Goal: Task Accomplishment & Management: Manage account settings

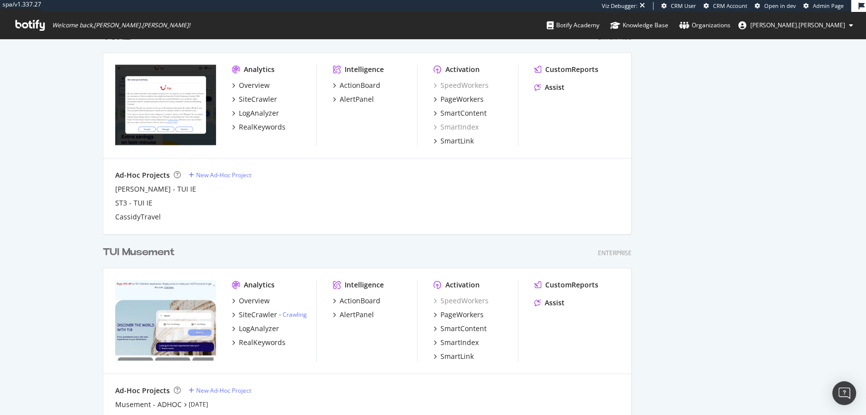
scroll to position [1322, 0]
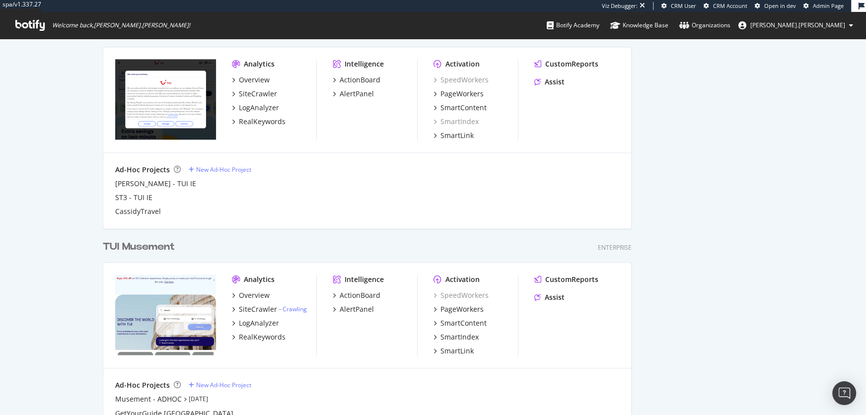
click at [418, 170] on div "Ad-Hoc Projects New Ad-Hoc Project" at bounding box center [367, 170] width 504 height 10
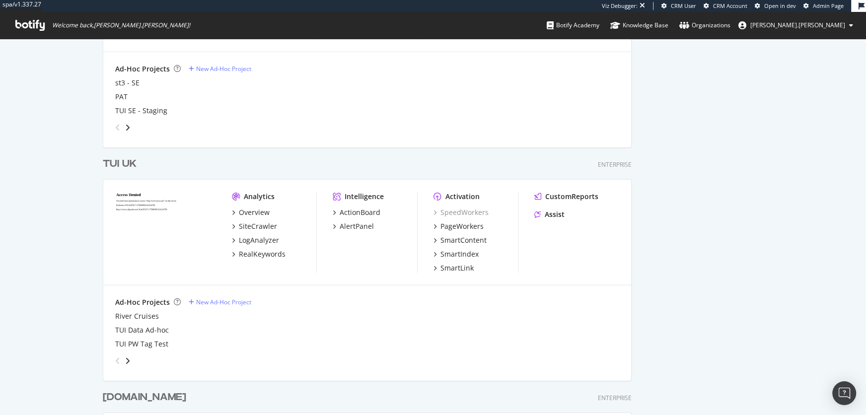
scroll to position [2384, 0]
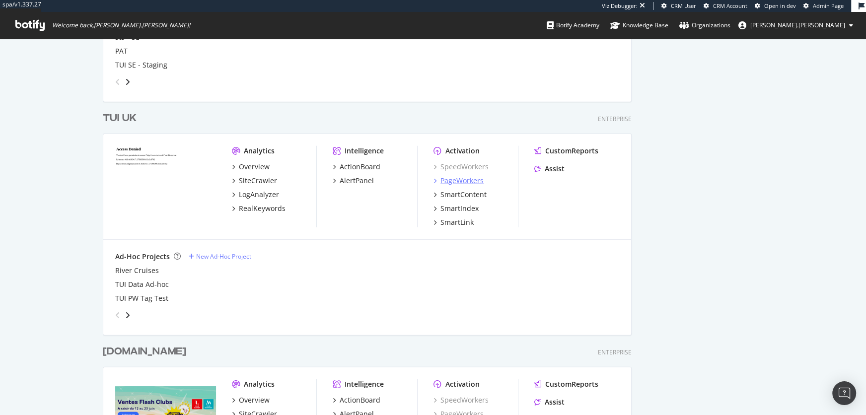
click at [465, 178] on div "PageWorkers" at bounding box center [462, 181] width 43 height 10
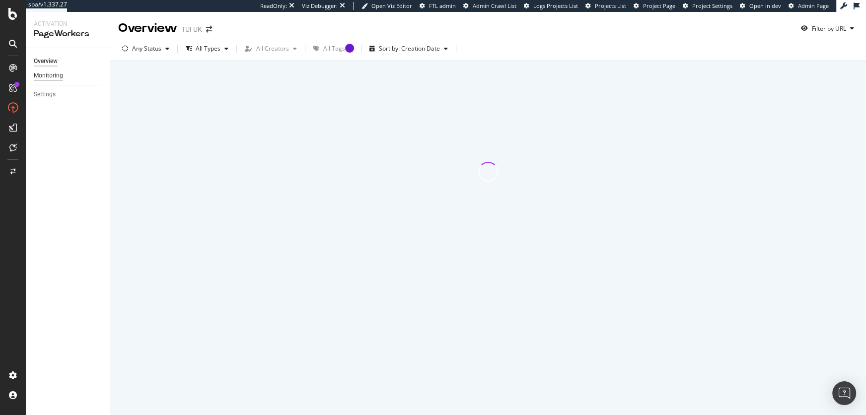
click at [53, 75] on div "Monitoring" at bounding box center [48, 76] width 29 height 10
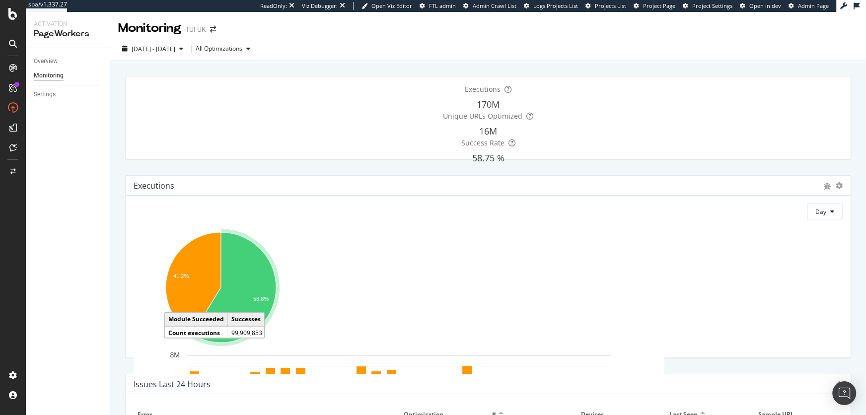
click at [202, 39] on div "2025 Aug. 20th - Sep. 16th All Optimizations" at bounding box center [488, 49] width 756 height 24
click at [175, 48] on span "2025 Aug. 20th - Sep. 16th" at bounding box center [154, 49] width 44 height 8
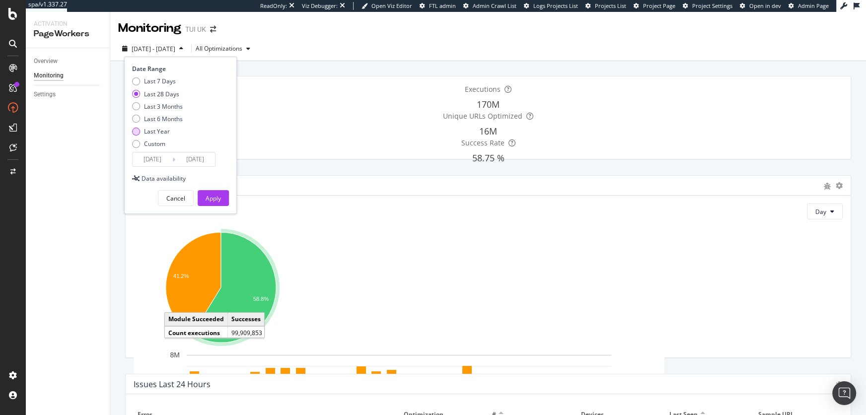
click at [164, 131] on div "Last Year" at bounding box center [157, 131] width 26 height 8
type input "2024/09/17"
click at [220, 196] on div "Apply" at bounding box center [213, 198] width 15 height 8
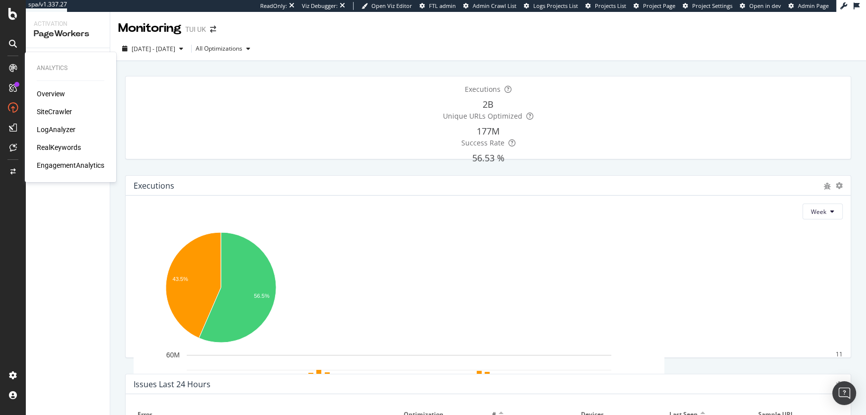
click at [54, 130] on div "LogAnalyzer" at bounding box center [56, 130] width 39 height 10
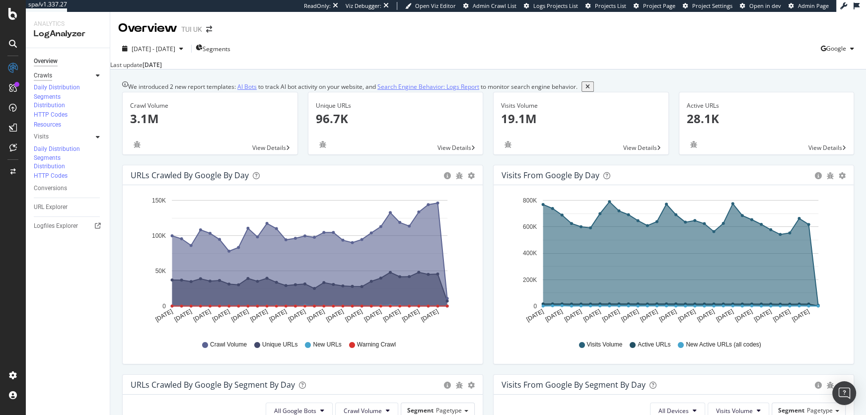
click at [45, 74] on div "Crawls" at bounding box center [43, 76] width 18 height 10
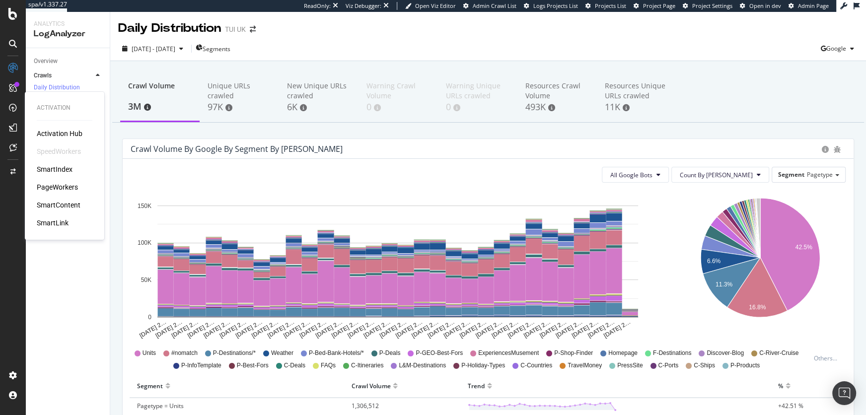
click at [63, 184] on div "PageWorkers" at bounding box center [57, 187] width 41 height 10
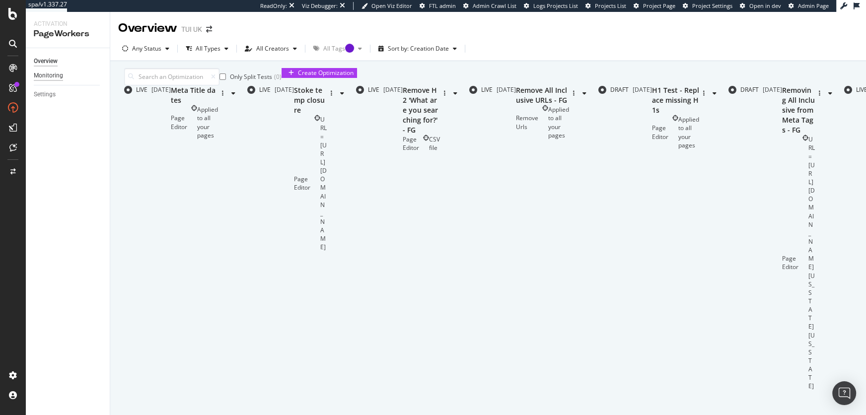
click at [54, 79] on div "Monitoring" at bounding box center [48, 76] width 29 height 10
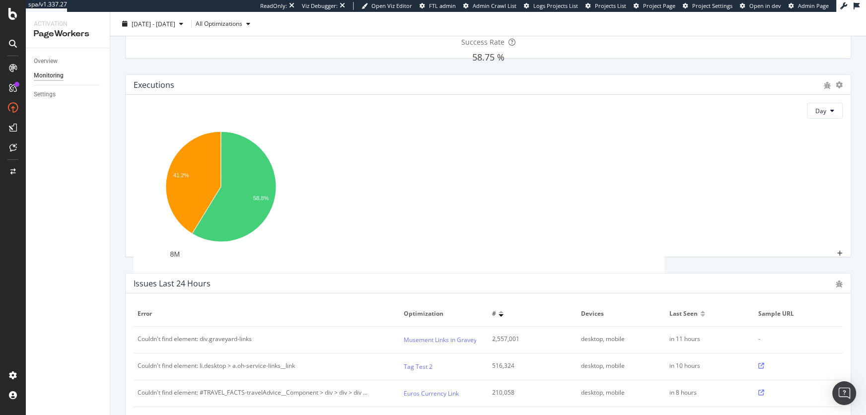
scroll to position [113, 0]
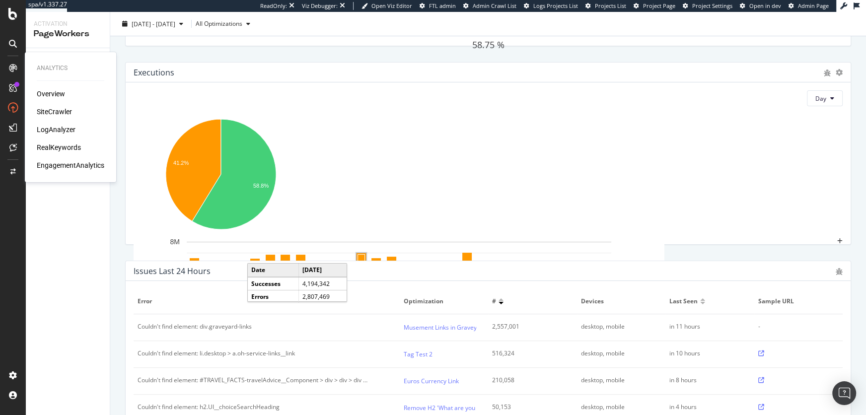
click at [57, 111] on div "SiteCrawler" at bounding box center [54, 112] width 35 height 10
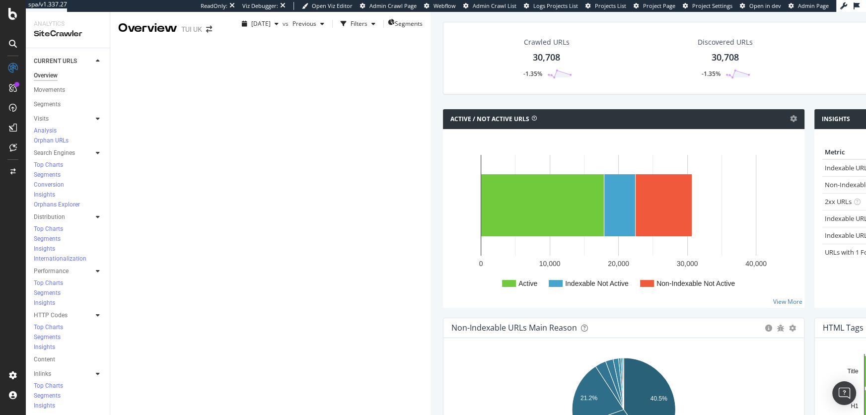
click at [97, 268] on icon at bounding box center [98, 271] width 4 height 6
click at [56, 264] on div "Performance" at bounding box center [72, 271] width 76 height 14
click at [56, 266] on div "Performance" at bounding box center [51, 271] width 35 height 10
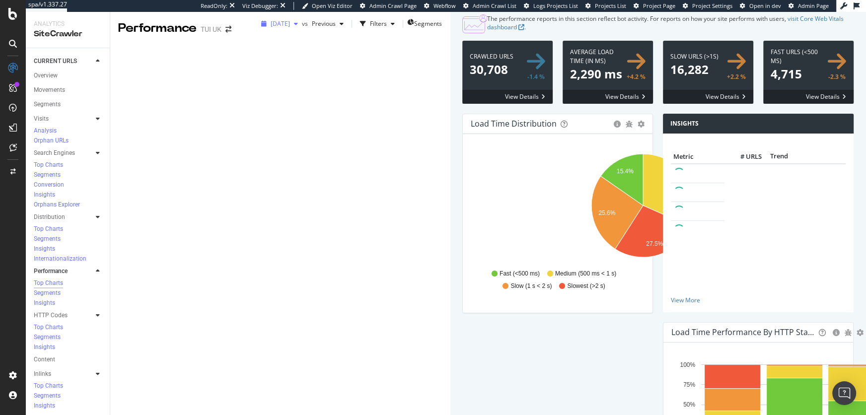
click at [271, 28] on span "2025 Sep. 16th" at bounding box center [280, 23] width 19 height 8
click at [186, 117] on div "2023 Sep. 20th 29.6K URLs" at bounding box center [177, 121] width 88 height 9
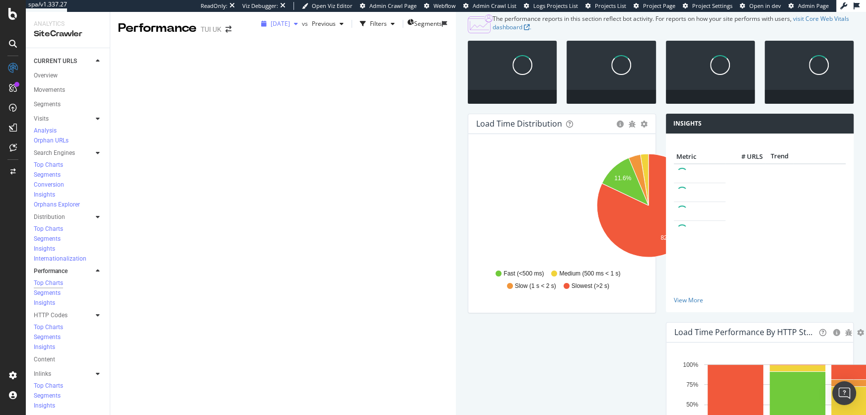
click at [271, 28] on span "2023 Sep. 20th" at bounding box center [280, 23] width 19 height 8
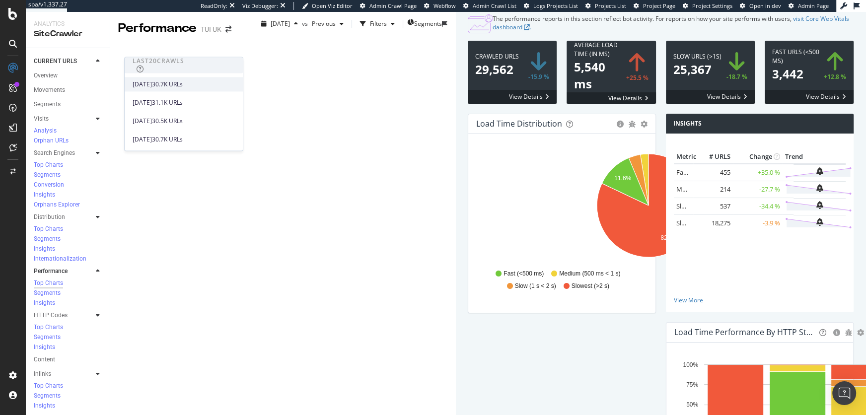
click at [152, 84] on div "2025 Sep. 16th" at bounding box center [142, 84] width 19 height 9
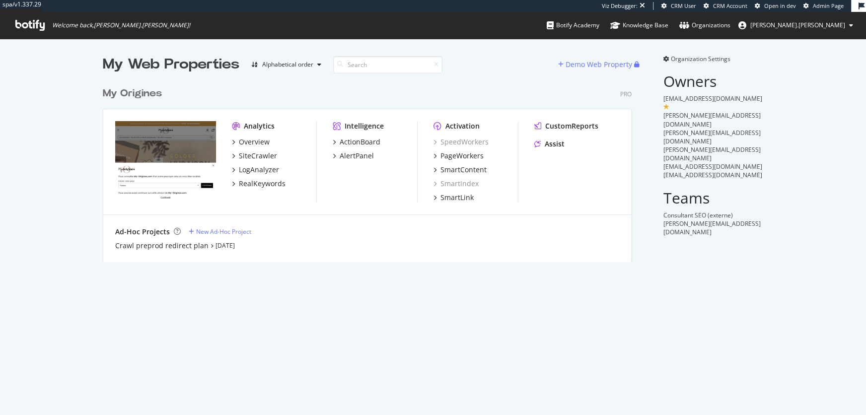
scroll to position [188, 536]
click at [266, 183] on div "RealKeywords" at bounding box center [262, 184] width 47 height 10
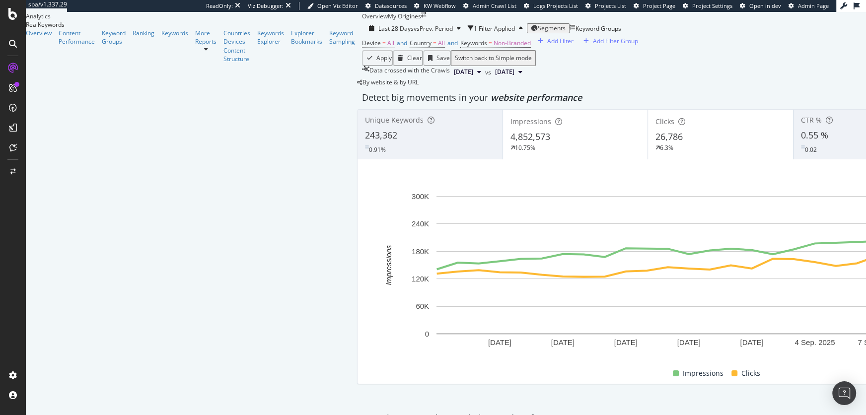
scroll to position [33, 0]
click at [648, 157] on div "Clicks 26,786 6.3%" at bounding box center [720, 134] width 145 height 45
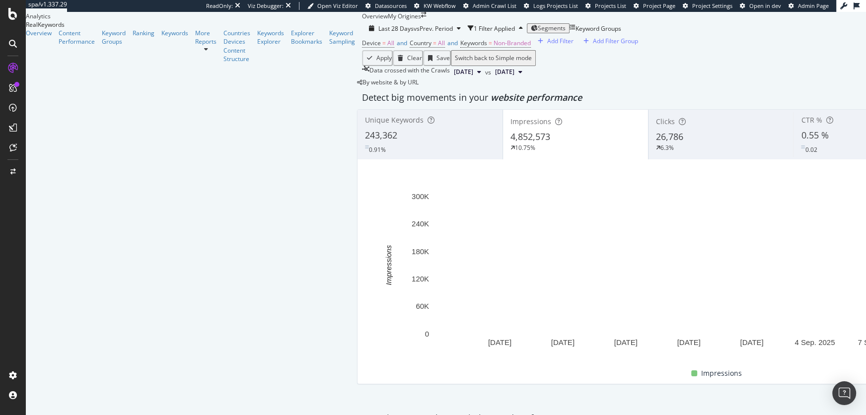
scroll to position [12, 0]
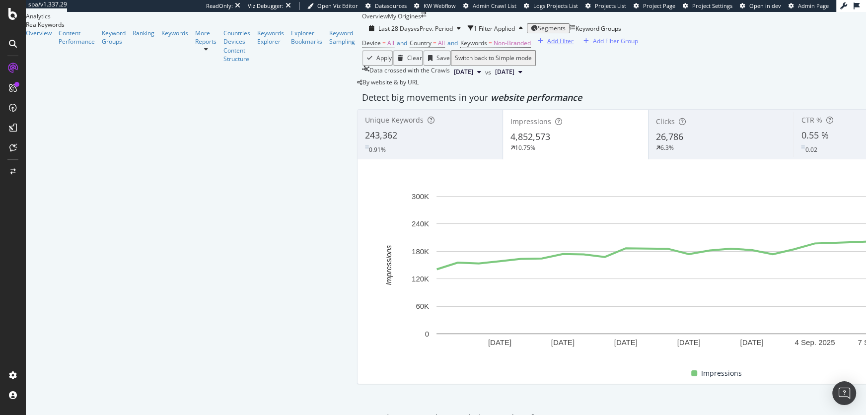
click at [547, 45] on div "Add Filter" at bounding box center [560, 41] width 26 height 8
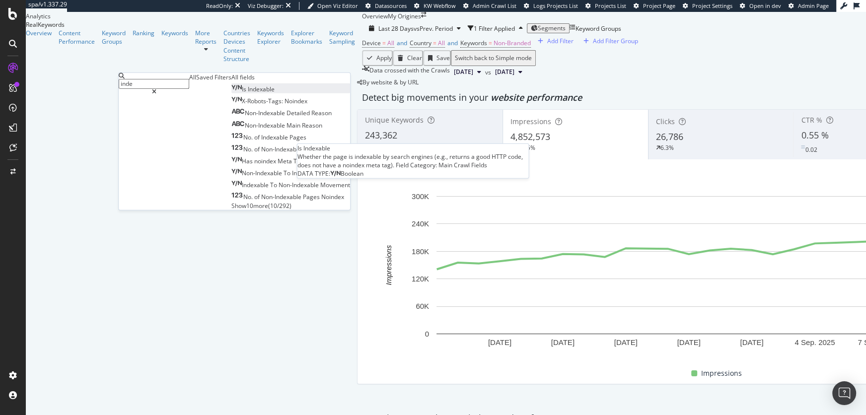
type input "inde"
click at [248, 93] on span "Indexable" at bounding box center [261, 89] width 27 height 8
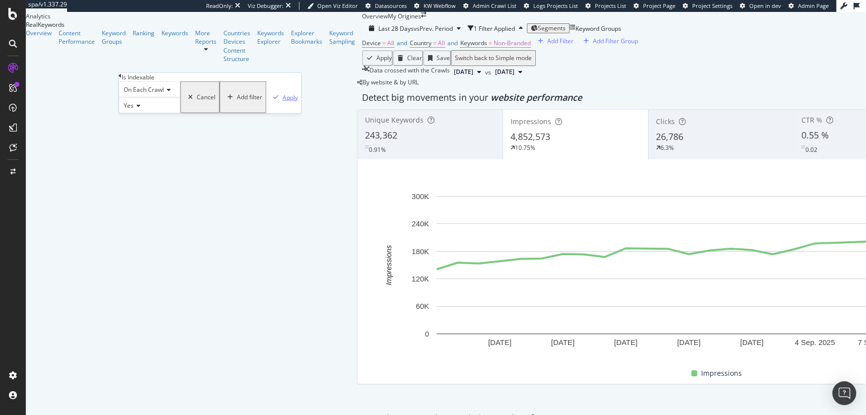
click at [283, 101] on div "Apply" at bounding box center [290, 97] width 15 height 8
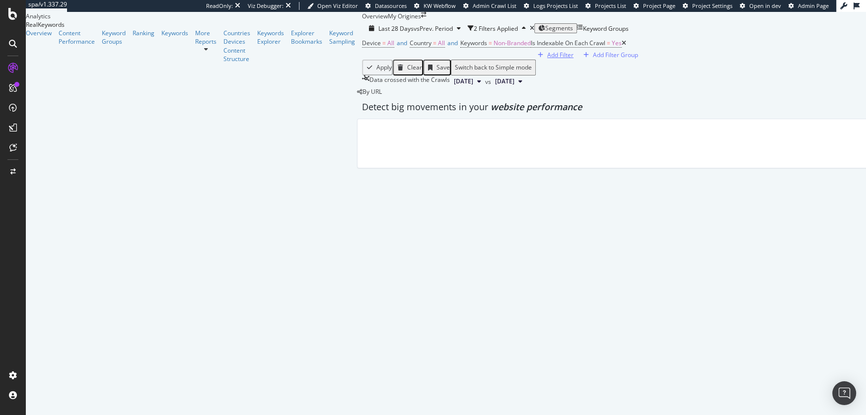
click at [547, 59] on div "Add Filter" at bounding box center [560, 55] width 26 height 8
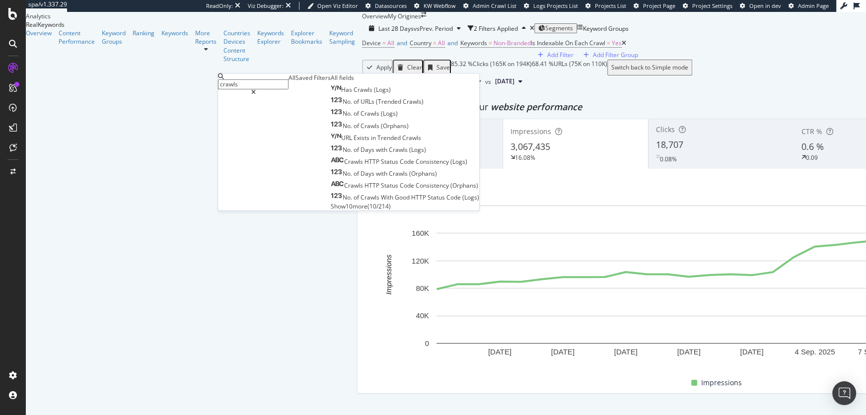
click at [331, 210] on span "Show 10 more" at bounding box center [349, 206] width 37 height 8
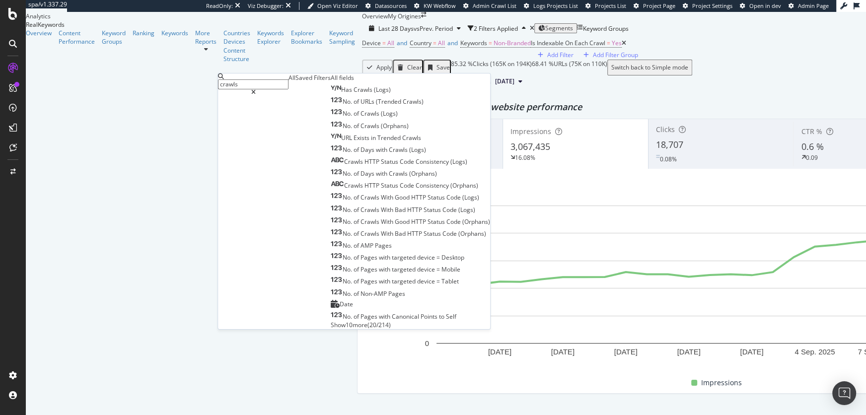
click at [269, 79] on input "crawls" at bounding box center [253, 84] width 71 height 10
click at [274, 86] on input "crawls" at bounding box center [253, 84] width 71 height 10
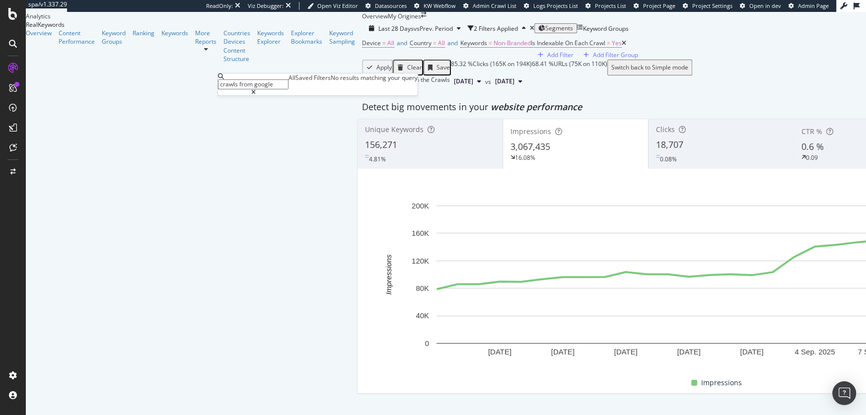
drag, startPoint x: 236, startPoint y: 82, endPoint x: 339, endPoint y: 67, distance: 104.5
click at [339, 67] on body "spa/v1.337.29 ReadOnly: Viz Debugger: Open Viz Editor Datasources KW Webflow Ad…" at bounding box center [433, 207] width 866 height 415
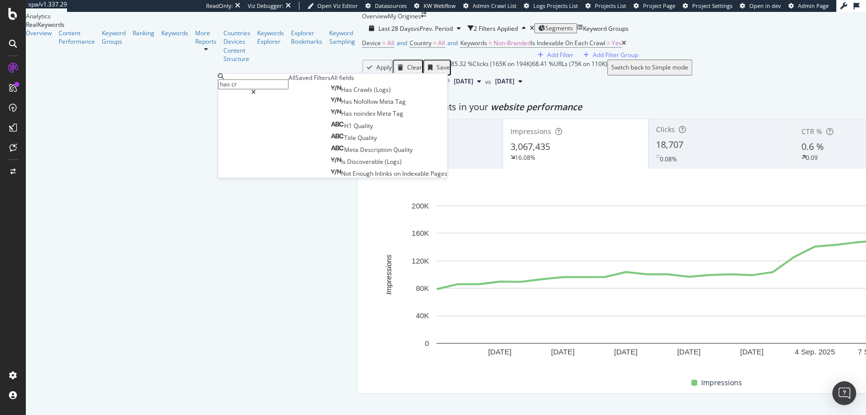
type input "has cr"
click at [331, 141] on div "Has Crawls (Logs) Has Nofollow Meta Tag Has noindex Meta Tag H1 Quality Title Q…" at bounding box center [389, 131] width 117 height 94
click at [374, 94] on span "(Logs)" at bounding box center [382, 89] width 17 height 8
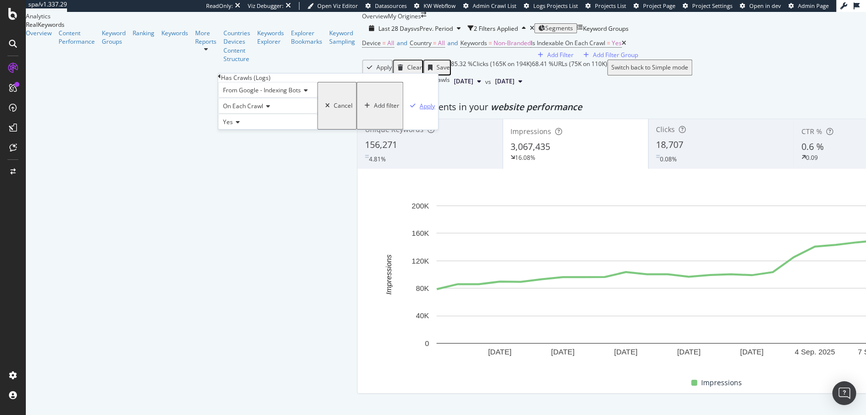
click at [420, 110] on div "Apply" at bounding box center [427, 105] width 15 height 8
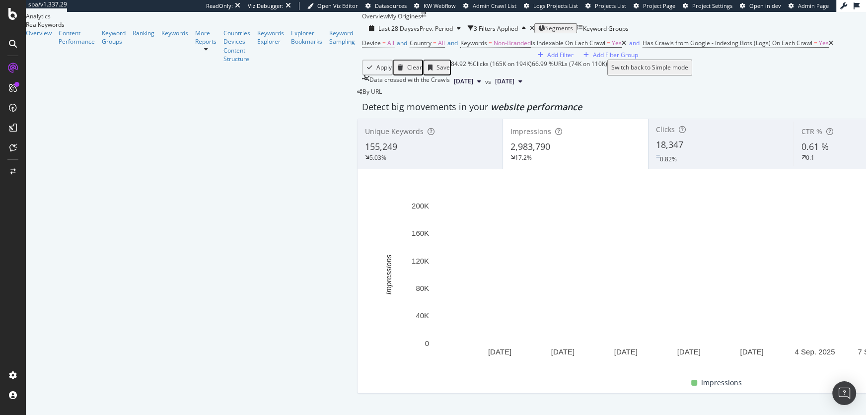
scroll to position [170, 0]
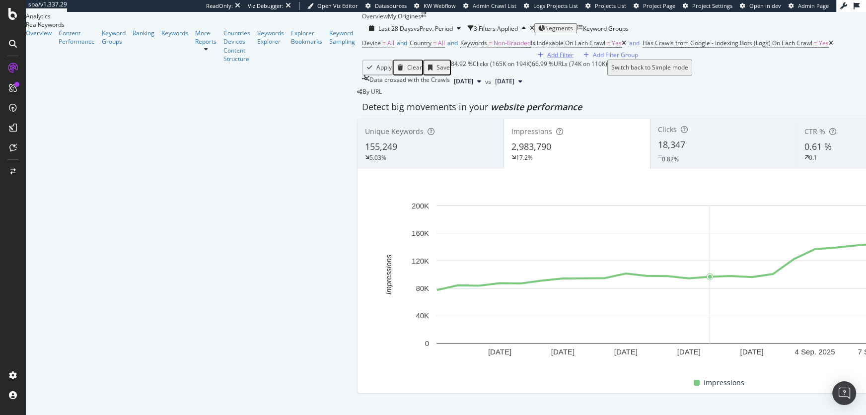
click at [547, 59] on div "Add Filter" at bounding box center [560, 55] width 26 height 8
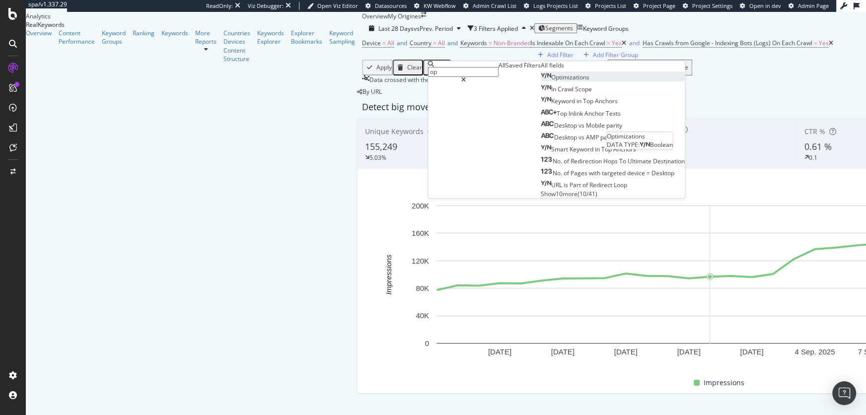
type input "op"
click at [551, 81] on span "Optimizations" at bounding box center [570, 77] width 38 height 8
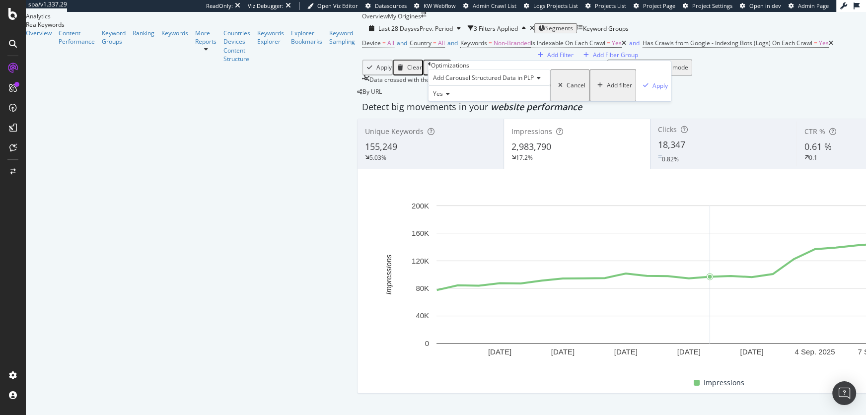
click at [541, 81] on icon at bounding box center [537, 78] width 7 height 6
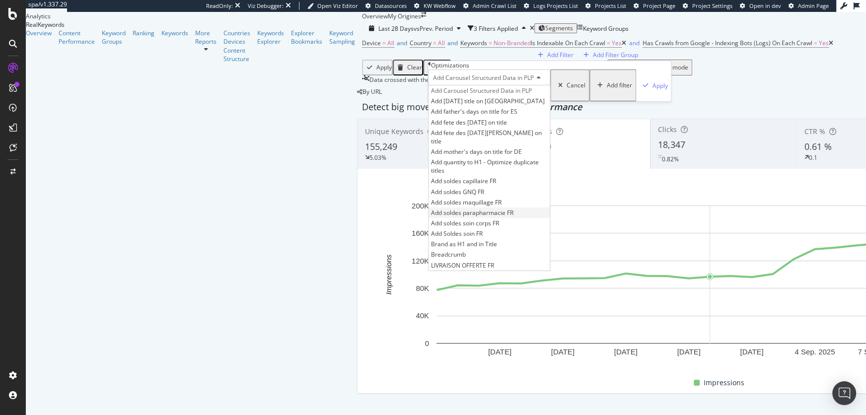
scroll to position [0, 0]
click at [524, 69] on div "Optimizations" at bounding box center [549, 65] width 243 height 8
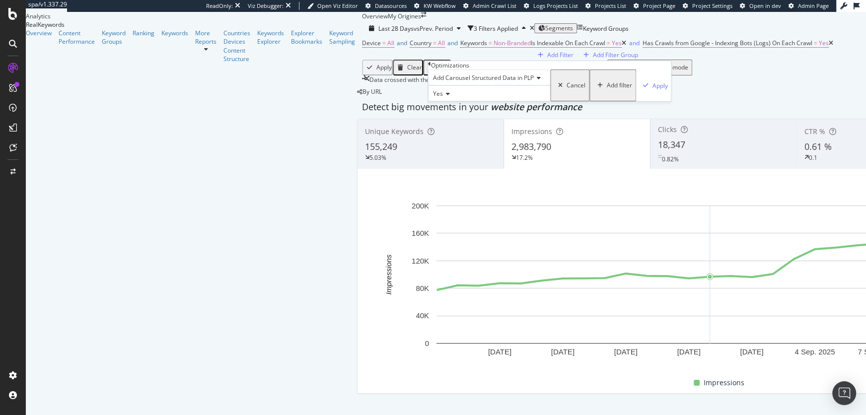
click at [482, 82] on span "Add Carousel Structured Data in PLP" at bounding box center [483, 78] width 101 height 8
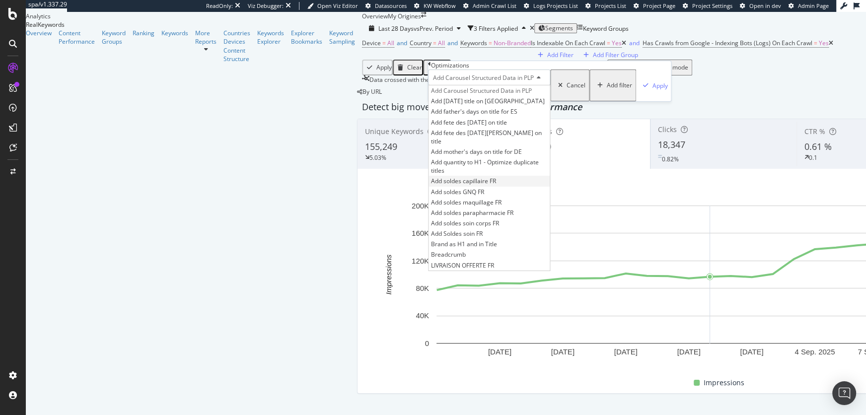
scroll to position [20, 0]
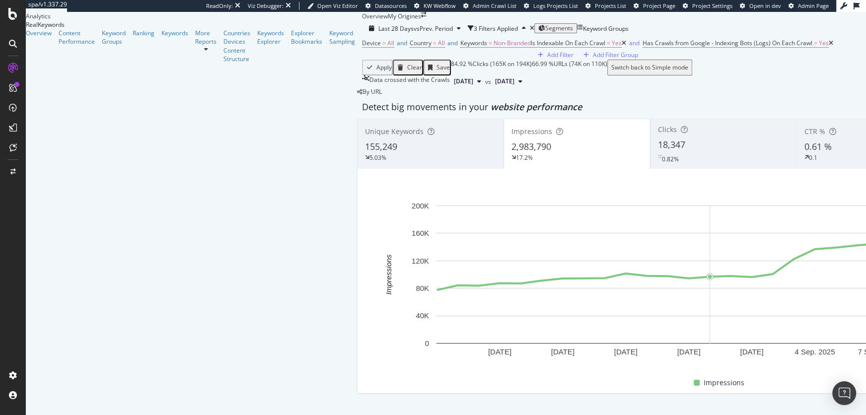
click at [579, 60] on div "Device = All and Country = All and Keywords = Non-Branded Is Indexable On Each …" at bounding box center [723, 47] width 722 height 23
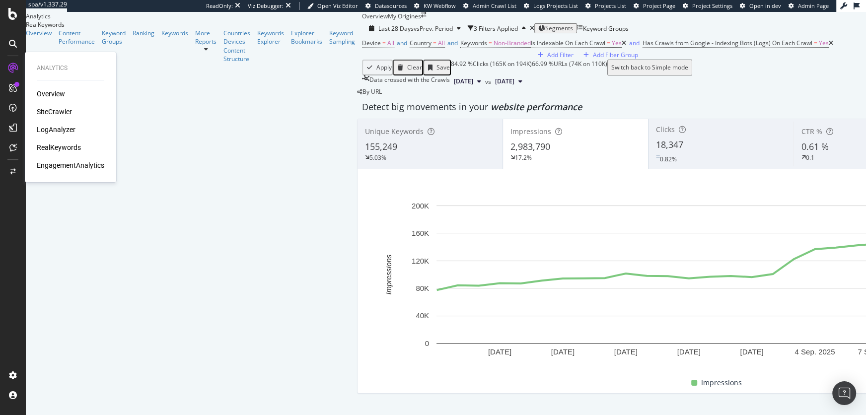
click at [51, 112] on div "SiteCrawler" at bounding box center [54, 112] width 35 height 10
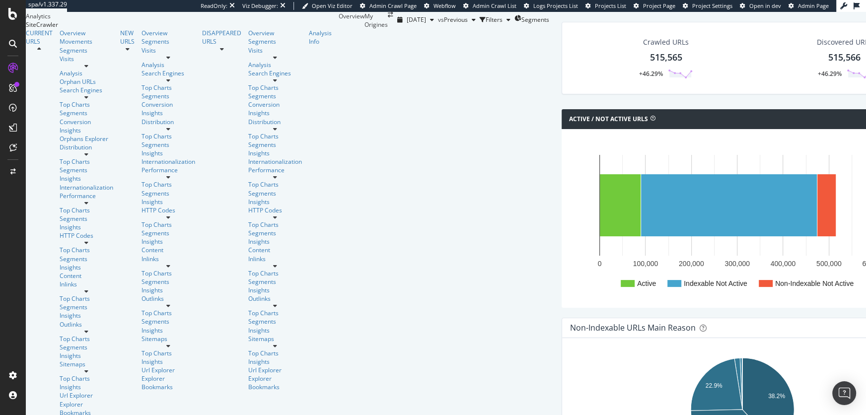
click at [88, 69] on icon at bounding box center [86, 66] width 4 height 6
click at [60, 63] on div "Visits" at bounding box center [87, 59] width 54 height 8
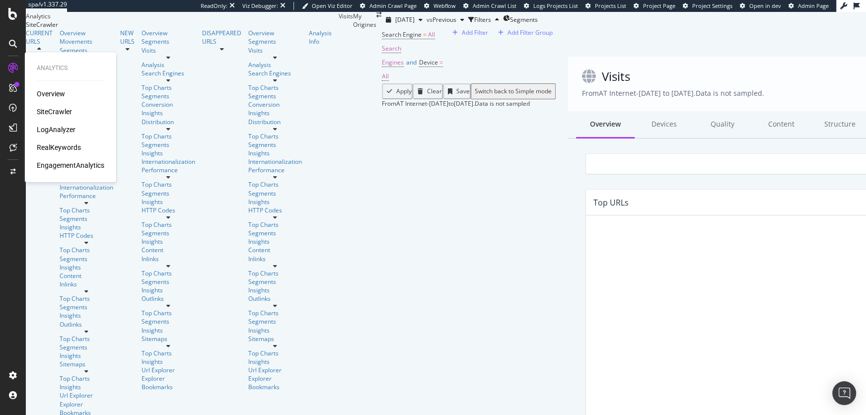
click at [57, 146] on div "RealKeywords" at bounding box center [59, 148] width 44 height 10
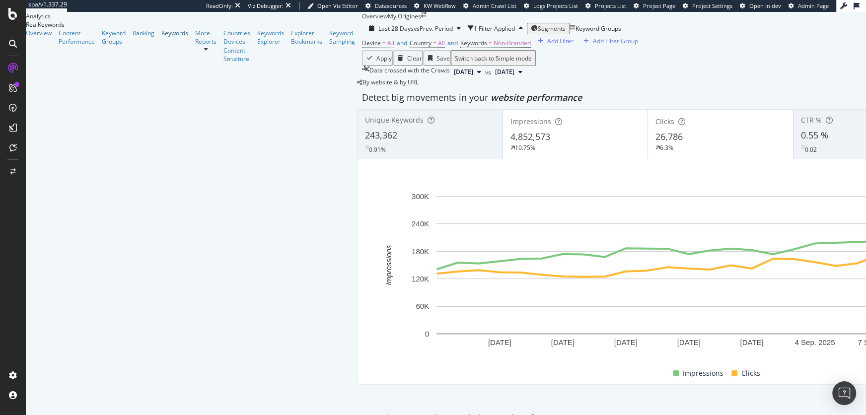
click at [161, 37] on div "Keywords" at bounding box center [174, 33] width 27 height 8
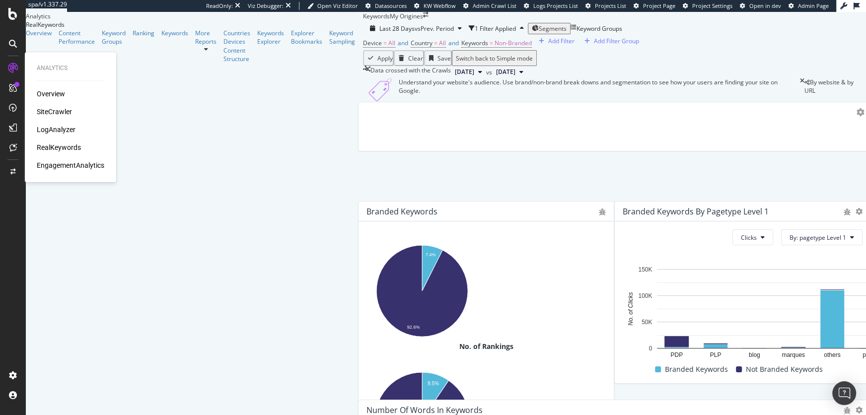
click at [57, 113] on div "SiteCrawler" at bounding box center [54, 112] width 35 height 10
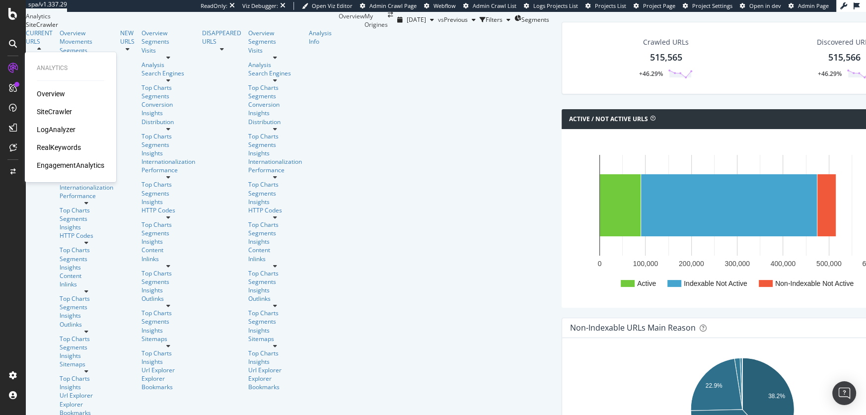
click at [49, 134] on div "LogAnalyzer" at bounding box center [56, 130] width 39 height 10
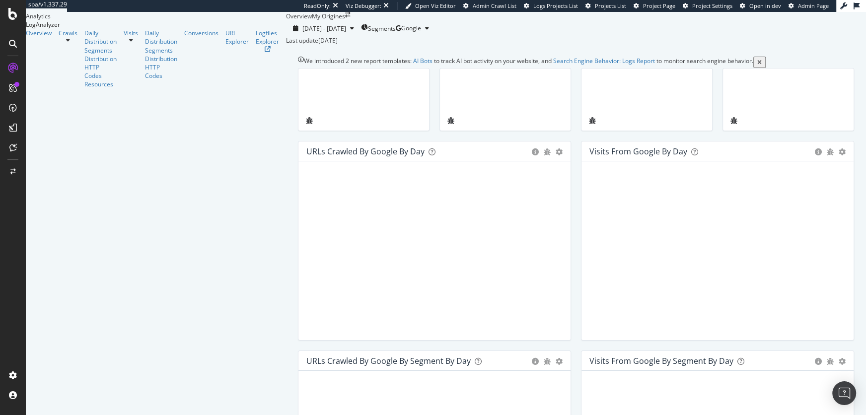
click at [70, 43] on icon at bounding box center [68, 40] width 4 height 6
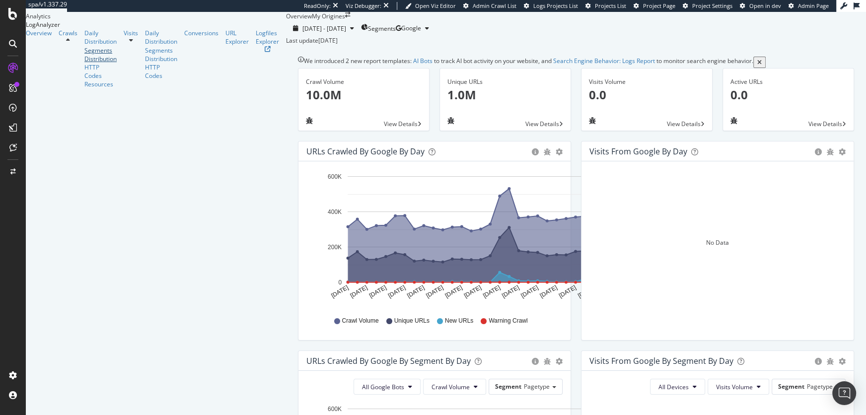
click at [84, 63] on div "Segments Distribution" at bounding box center [100, 54] width 32 height 17
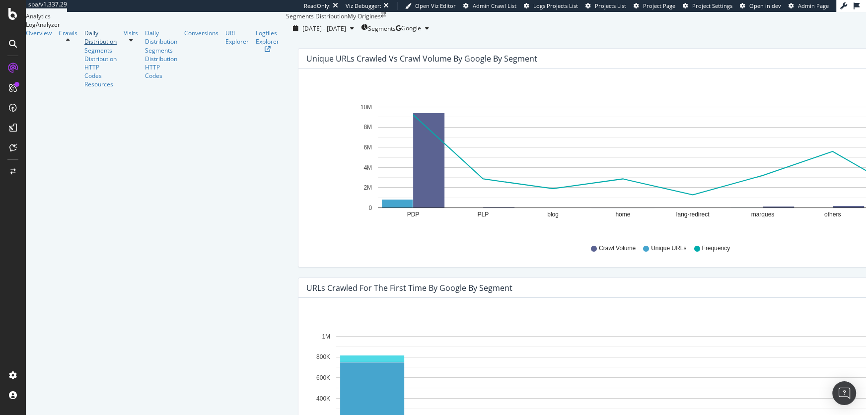
click at [84, 46] on div "Daily Distribution" at bounding box center [100, 37] width 32 height 17
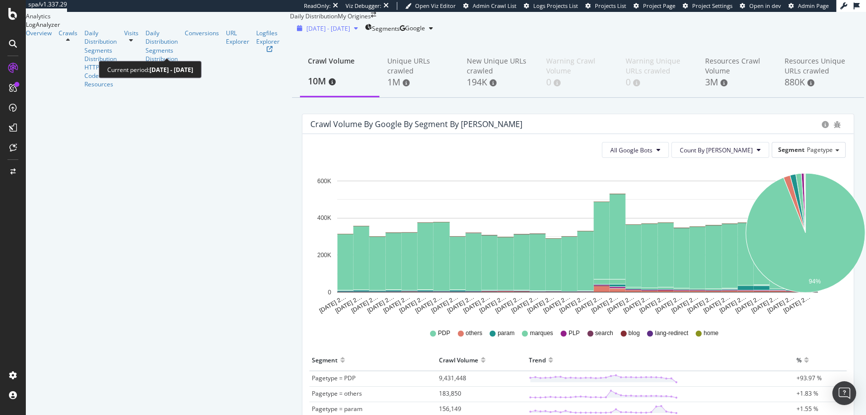
click at [306, 33] on span "2025 Aug. 17th - Sep. 15th" at bounding box center [328, 28] width 44 height 8
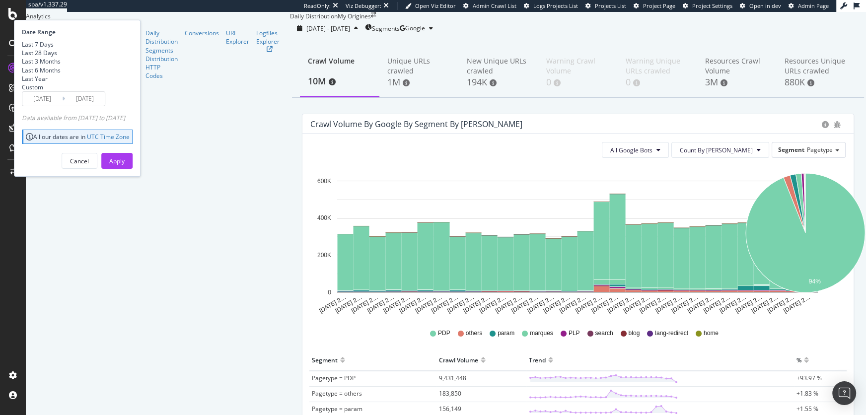
click at [43, 91] on div "Custom" at bounding box center [32, 87] width 21 height 8
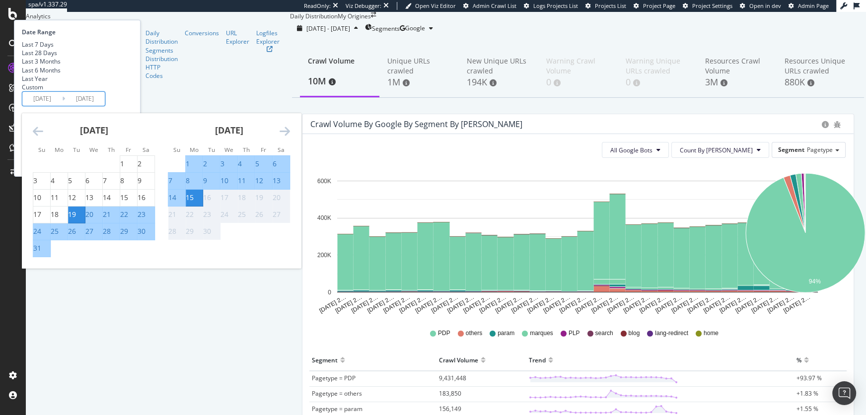
click at [62, 106] on input "2025/08/19" at bounding box center [42, 99] width 40 height 14
type input "2025/08/01"
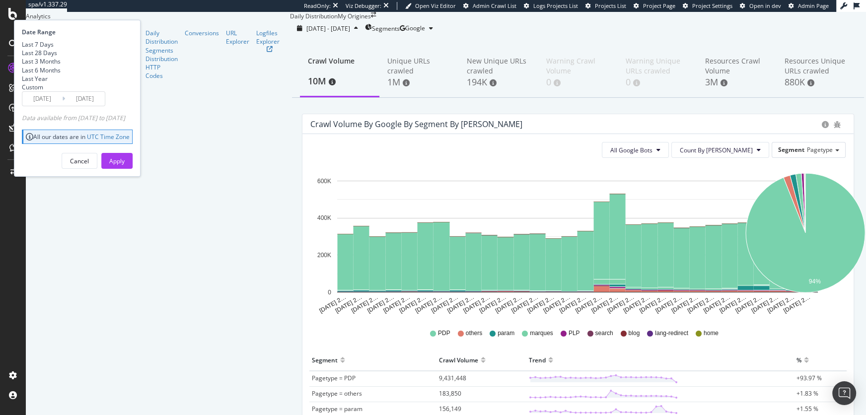
type input "2025/09/02"
click at [62, 106] on input "2025/08/01" at bounding box center [42, 99] width 40 height 14
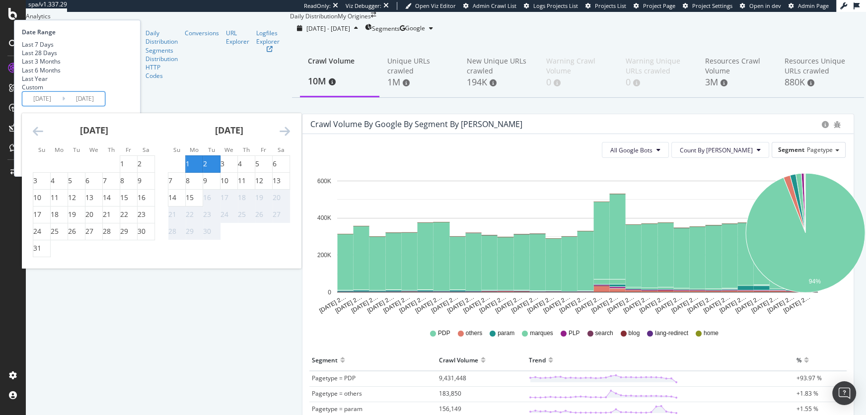
type input "2025/09/01"
click at [130, 106] on div "Date Range Last 7 Days Last 28 Days Last 3 Months Last 6 Months Last Year Custo…" at bounding box center [76, 67] width 108 height 78
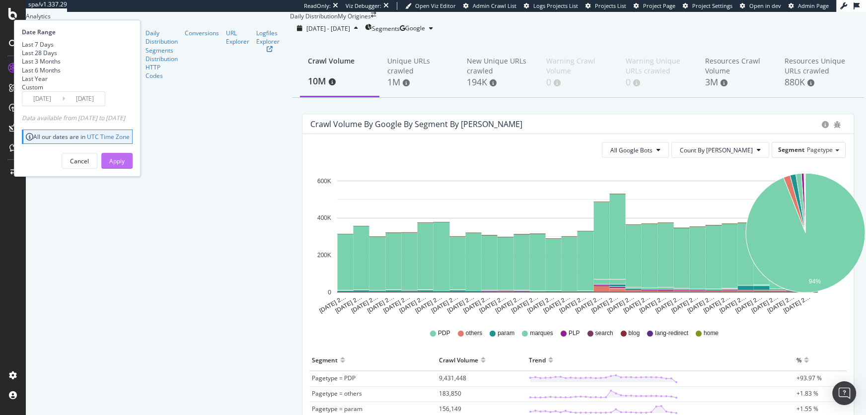
click at [133, 169] on button "Apply" at bounding box center [116, 161] width 31 height 16
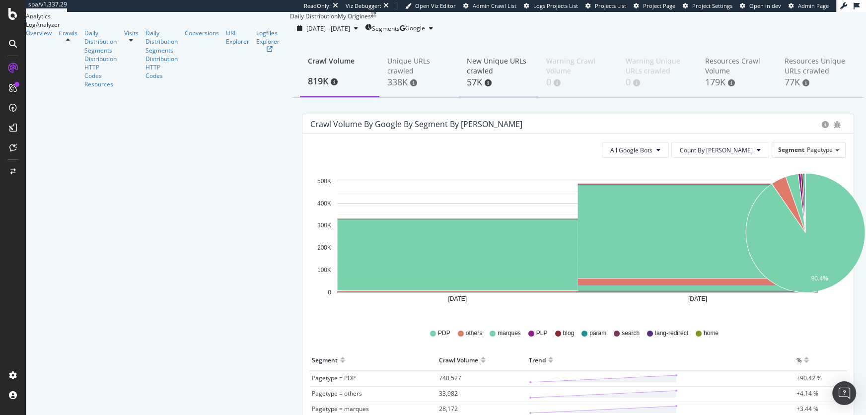
click at [467, 76] on div "New Unique URLs crawled" at bounding box center [499, 66] width 64 height 20
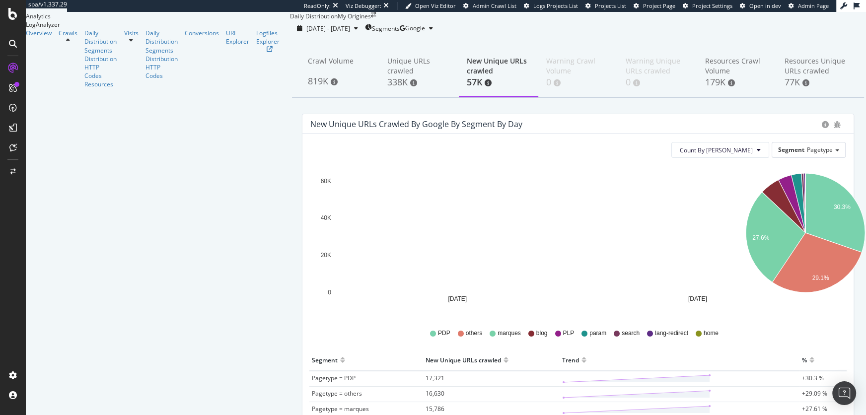
scroll to position [126, 0]
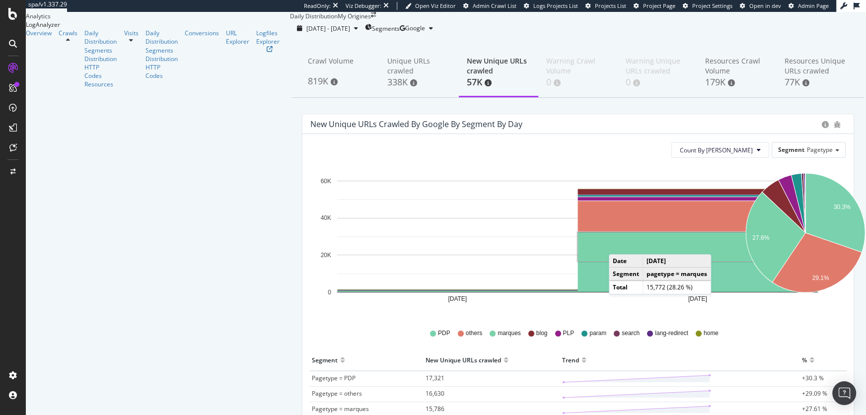
click at [578, 232] on rect "A chart." at bounding box center [698, 246] width 240 height 29
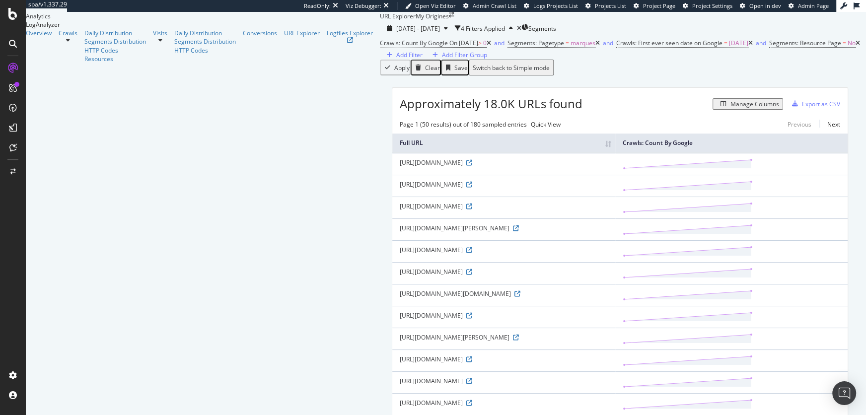
scroll to position [490, 0]
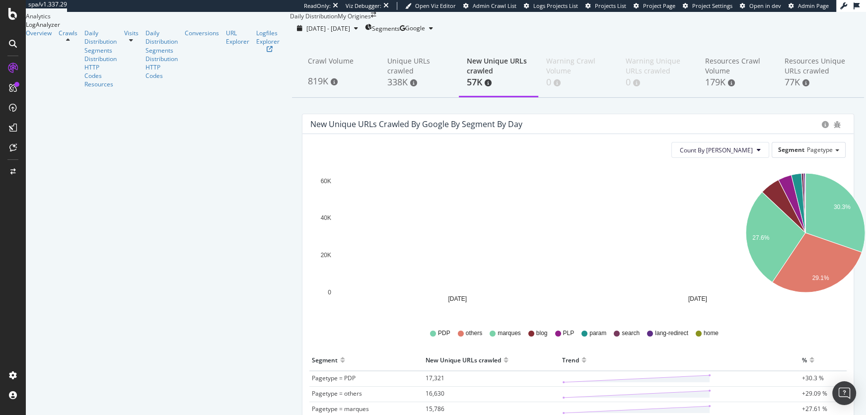
scroll to position [1, 0]
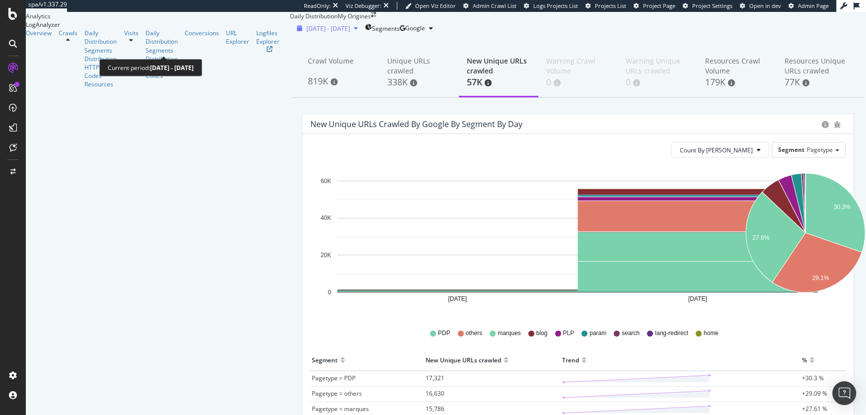
click at [293, 33] on div "2025 Sep. 1st - Sep. 2nd" at bounding box center [327, 28] width 69 height 8
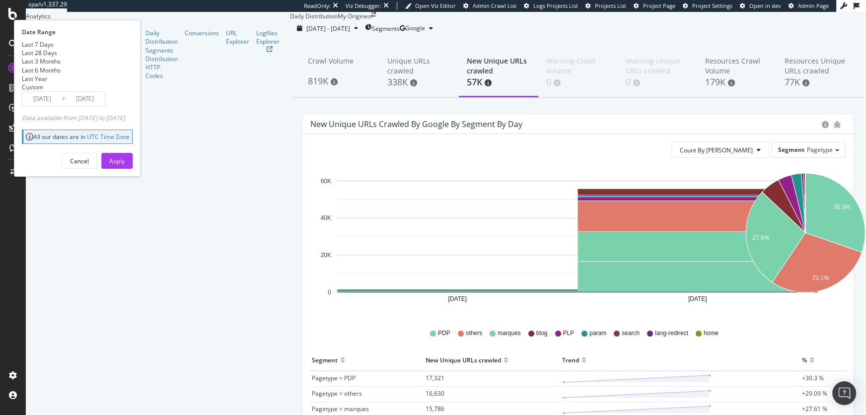
click at [54, 49] on div "Last 7 Days" at bounding box center [38, 44] width 32 height 8
type input "2025/09/09"
type input "2025/09/15"
click at [57, 57] on div "Last 28 Days" at bounding box center [39, 53] width 35 height 8
type input "2025/08/19"
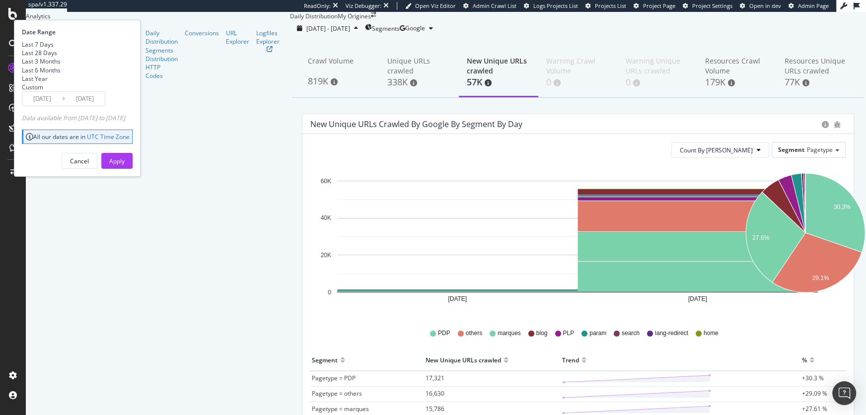
click at [133, 169] on button "Apply" at bounding box center [116, 161] width 31 height 16
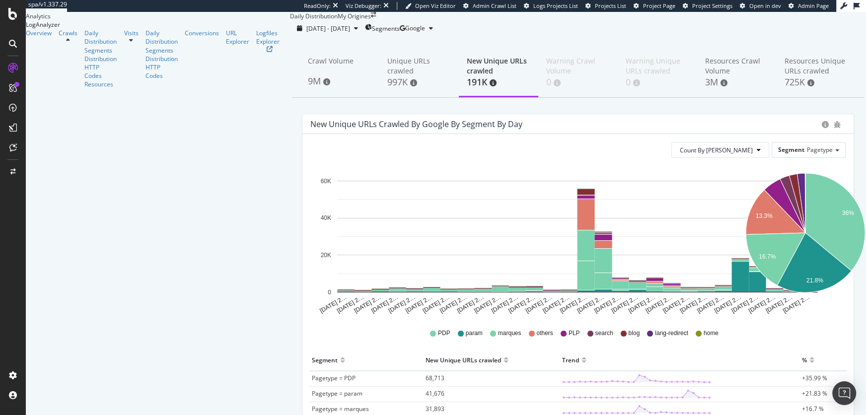
scroll to position [78, 0]
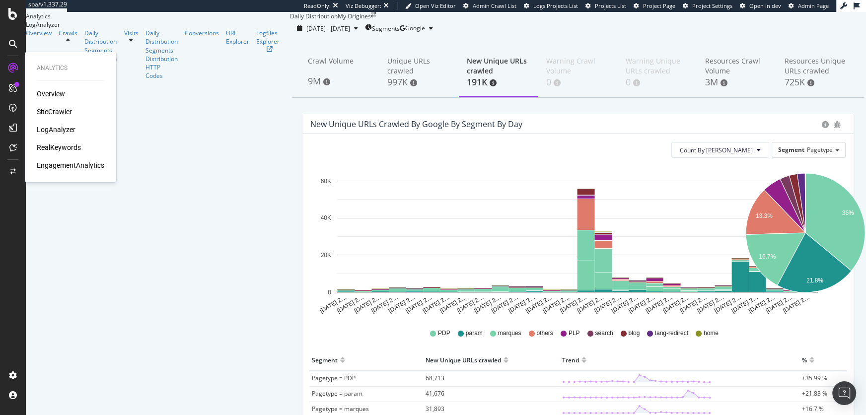
click at [67, 112] on div "SiteCrawler" at bounding box center [54, 112] width 35 height 10
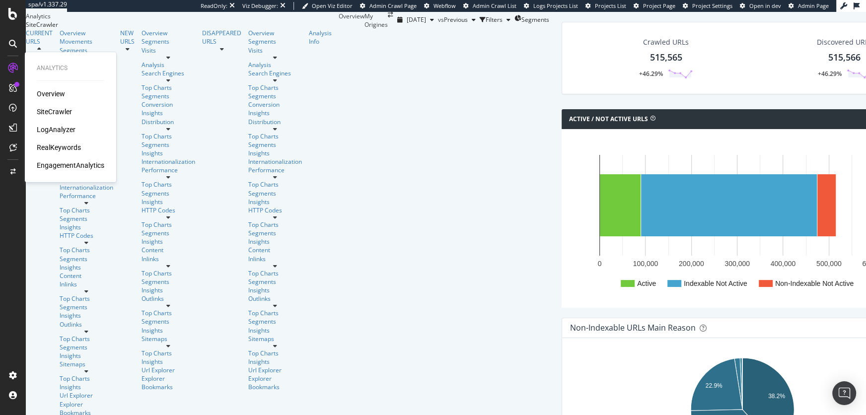
click at [61, 146] on div "RealKeywords" at bounding box center [59, 148] width 44 height 10
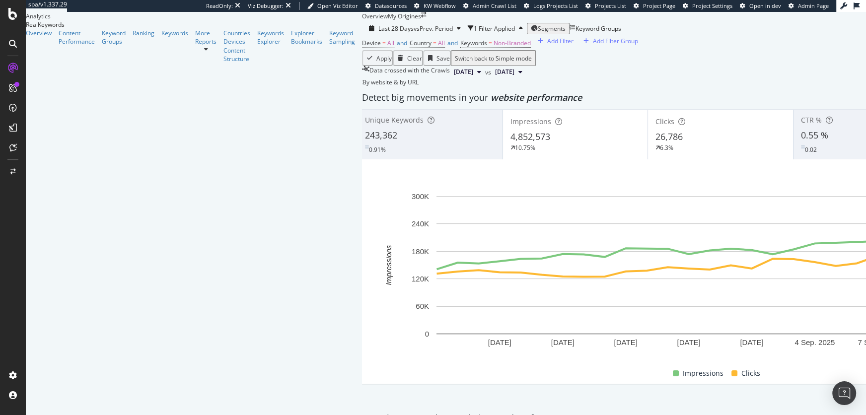
scroll to position [0, 0]
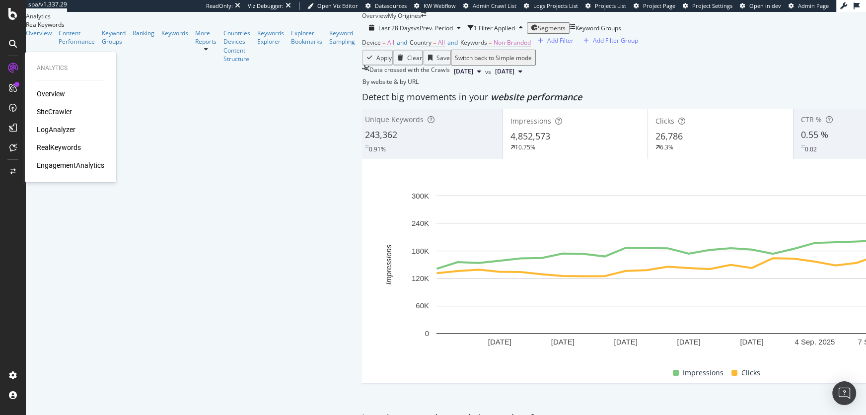
click at [61, 129] on div "LogAnalyzer" at bounding box center [56, 130] width 39 height 10
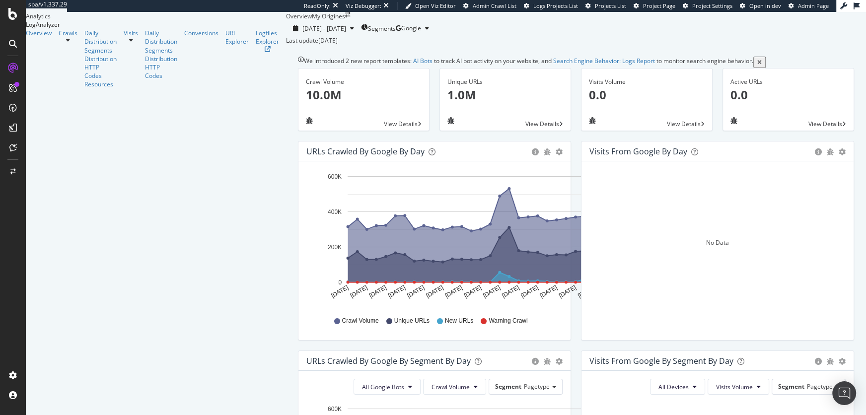
scroll to position [318, 0]
click at [70, 43] on icon at bounding box center [68, 40] width 4 height 6
click at [84, 46] on div "Daily Distribution" at bounding box center [100, 37] width 32 height 17
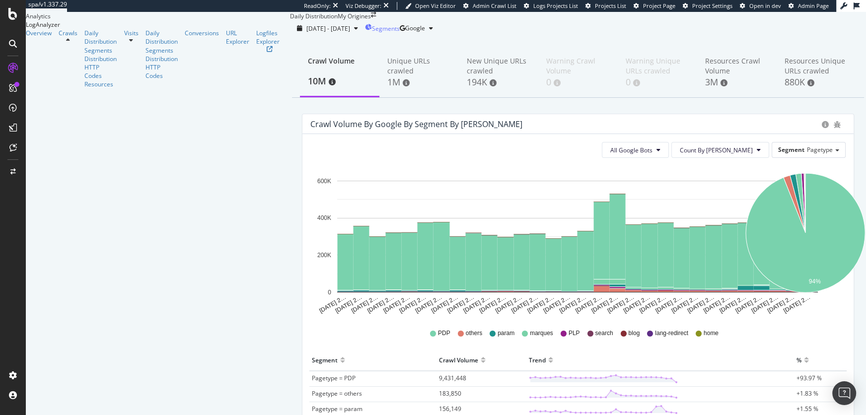
click at [365, 36] on div "Segments" at bounding box center [382, 28] width 35 height 15
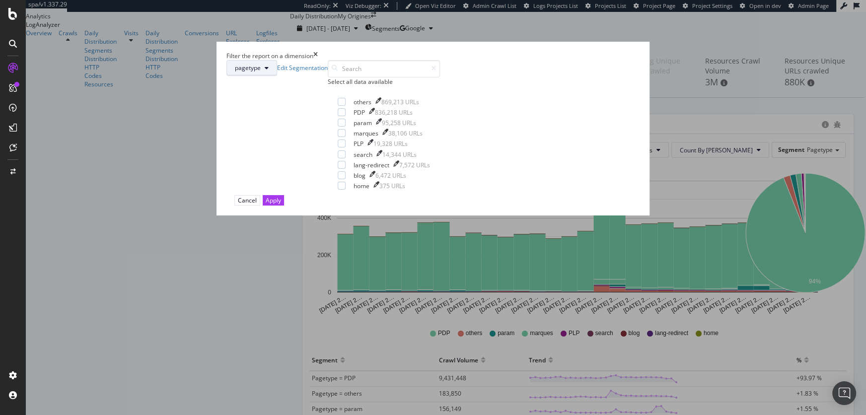
click at [277, 76] on button "pagetype" at bounding box center [251, 68] width 51 height 16
click at [367, 191] on span "lang" at bounding box center [362, 193] width 36 height 9
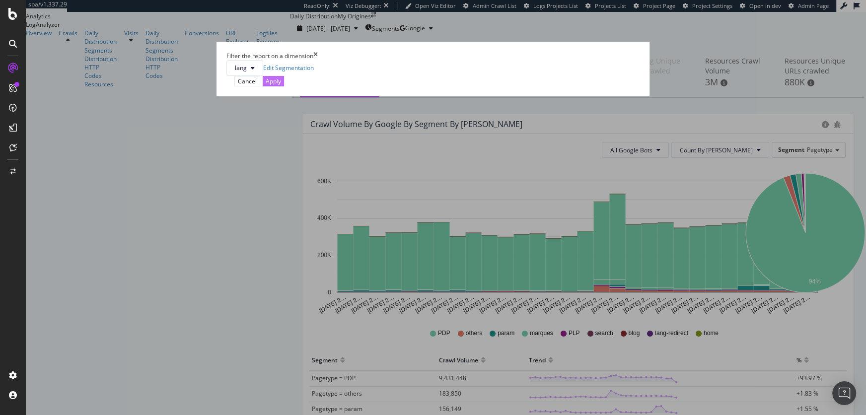
click at [281, 85] on div "Apply" at bounding box center [273, 81] width 15 height 8
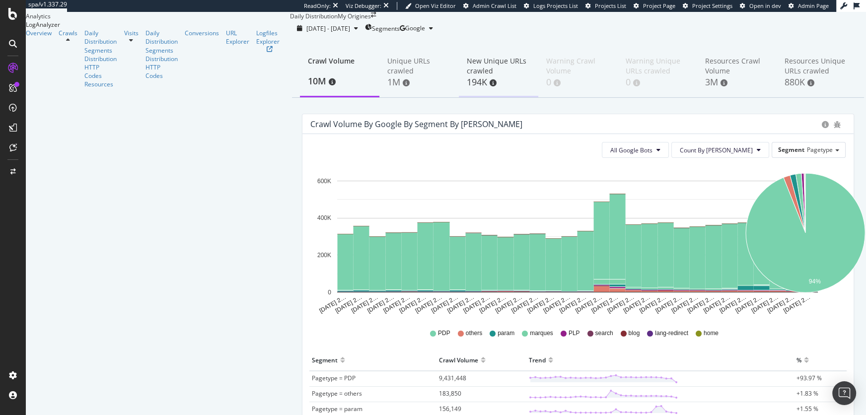
click at [467, 76] on div "New Unique URLs crawled" at bounding box center [499, 66] width 64 height 20
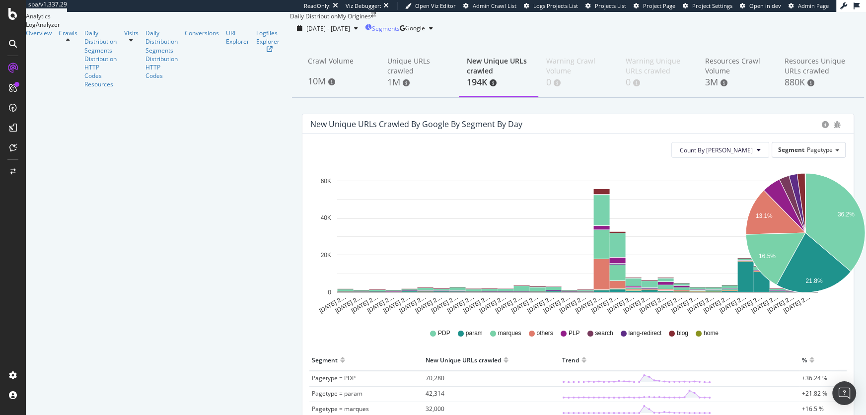
click at [372, 33] on span "Segments" at bounding box center [386, 28] width 28 height 8
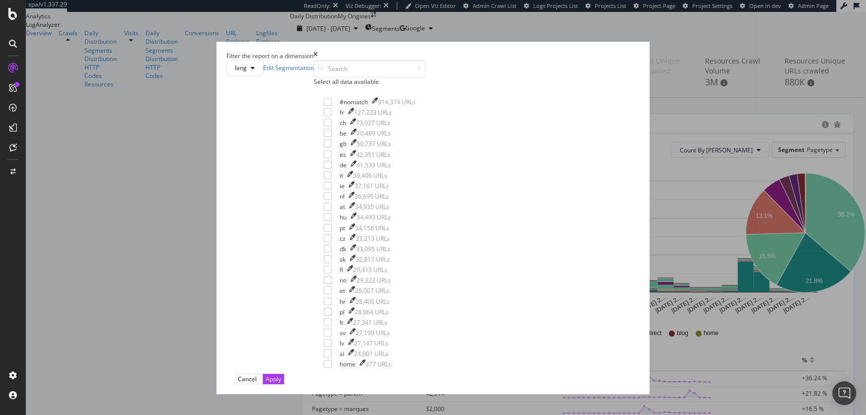
click at [318, 54] on icon "times" at bounding box center [315, 56] width 4 height 8
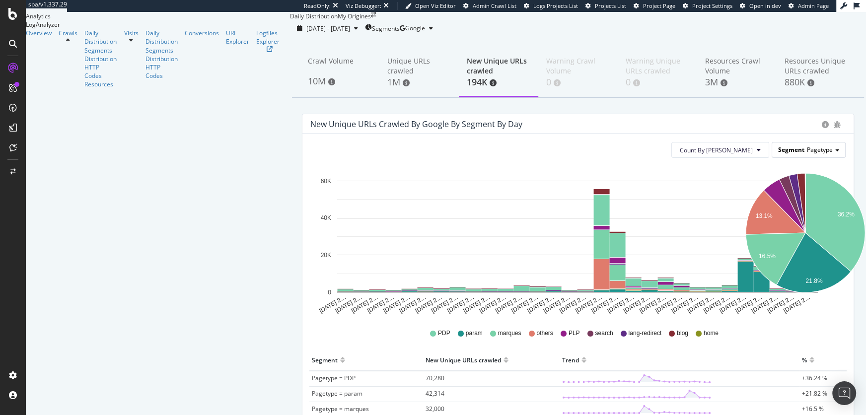
click at [817, 157] on div "Segment Pagetype" at bounding box center [808, 150] width 73 height 14
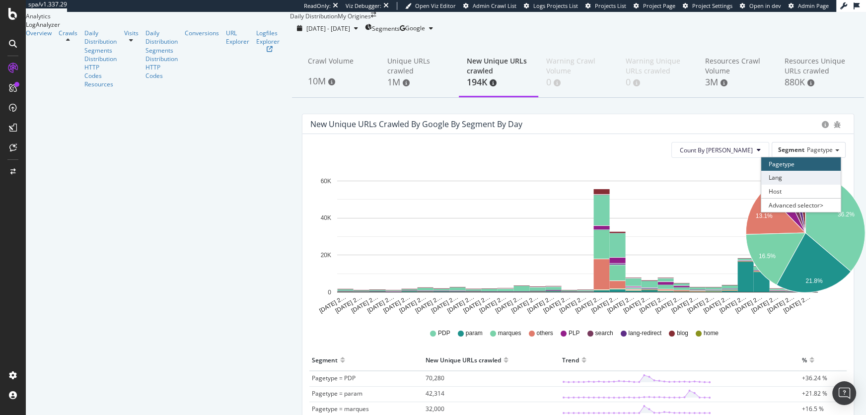
click at [788, 184] on div "Lang" at bounding box center [800, 177] width 79 height 13
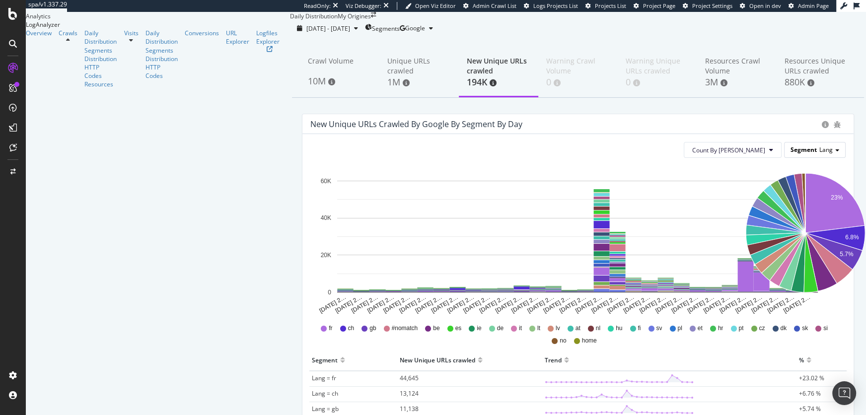
click at [831, 154] on span "Lang" at bounding box center [826, 150] width 13 height 8
click at [778, 198] on div "Host" at bounding box center [800, 191] width 79 height 13
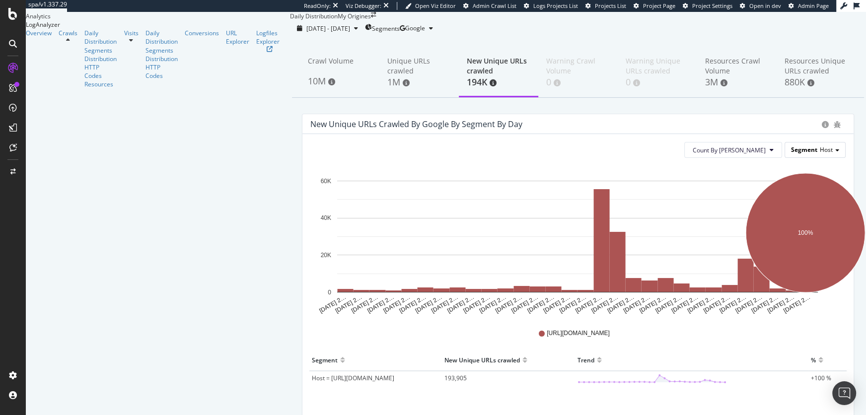
click at [820, 157] on div "Segment Host" at bounding box center [815, 150] width 60 height 14
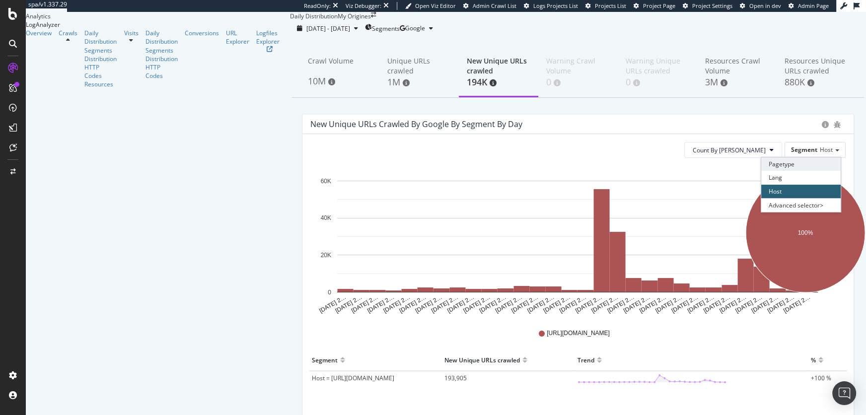
click at [784, 171] on div "Pagetype" at bounding box center [800, 163] width 79 height 13
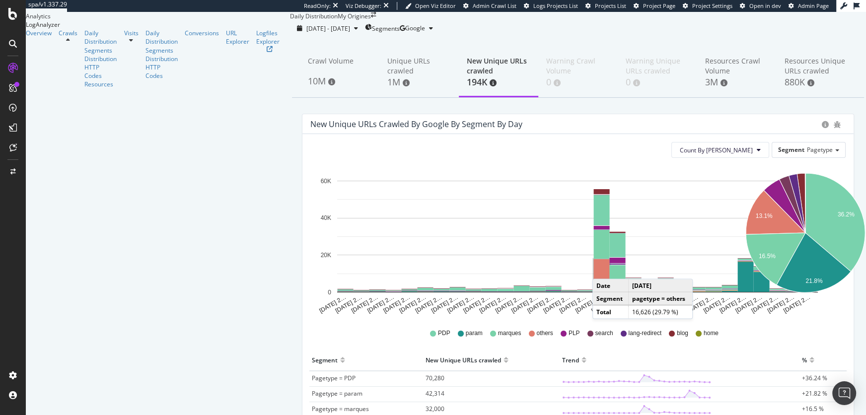
click at [594, 290] on rect "A chart." at bounding box center [602, 274] width 16 height 30
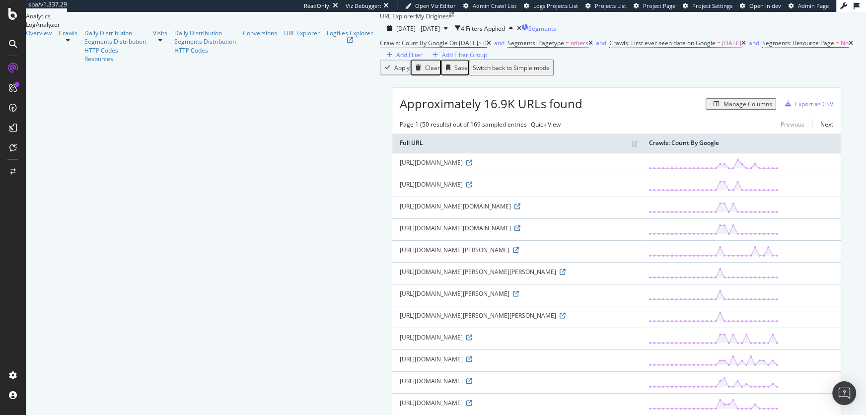
click at [522, 36] on div "Segments" at bounding box center [539, 28] width 35 height 15
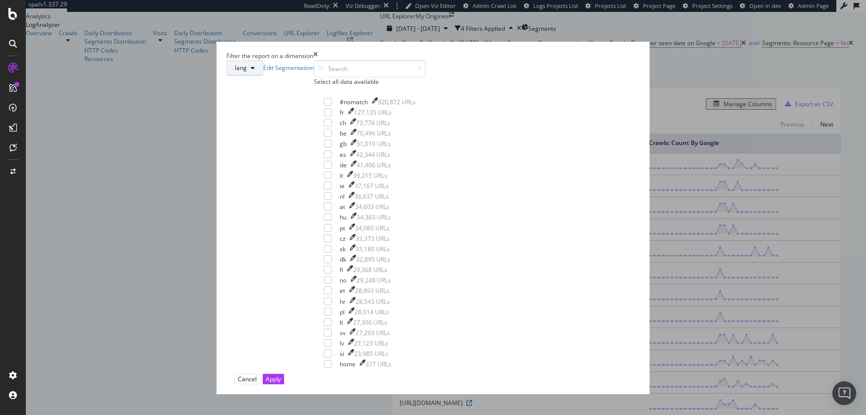
click at [263, 76] on button "lang" at bounding box center [244, 68] width 37 height 16
click at [360, 130] on span "pagetype" at bounding box center [362, 130] width 36 height 9
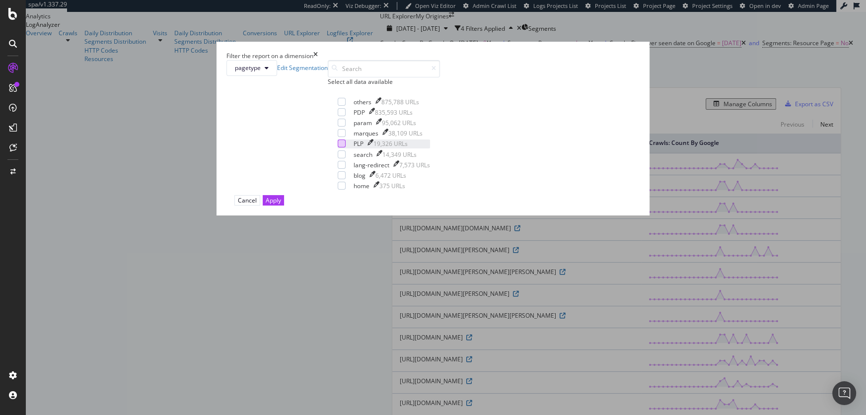
click at [340, 148] on div "modal" at bounding box center [342, 144] width 8 height 8
click at [338, 148] on div "modal" at bounding box center [342, 144] width 8 height 8
click at [318, 60] on icon "times" at bounding box center [315, 56] width 4 height 8
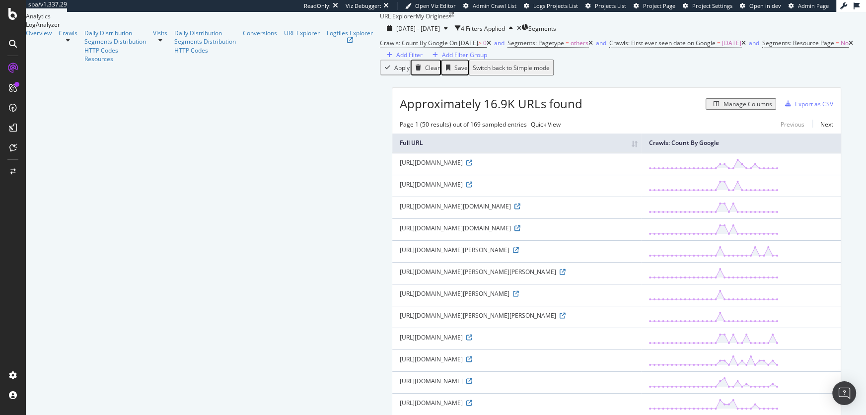
scroll to position [277, 0]
drag, startPoint x: 215, startPoint y: 160, endPoint x: 228, endPoint y: 162, distance: 13.5
click at [400, 399] on div "https://www.my-origines.com/be/fr/parapharmacie" at bounding box center [517, 403] width 234 height 8
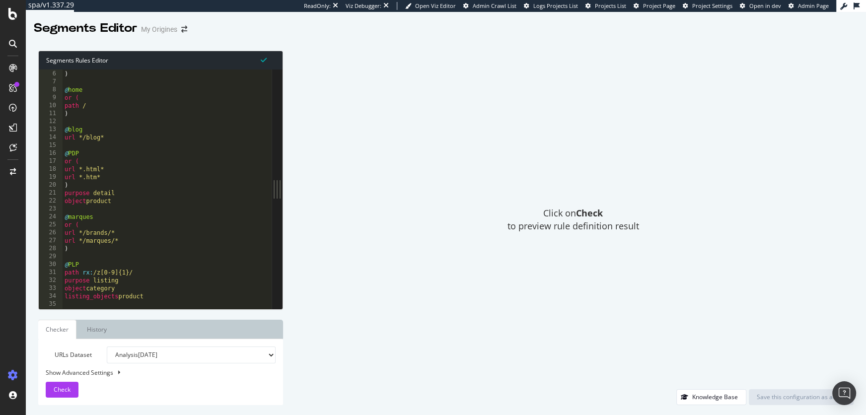
scroll to position [40, 0]
type textarea "url */marques/*"
click at [123, 237] on div ") @ home or ( path / ) @ blog url */blog* @ PDP or ( url *.html* url *.htm* ) p…" at bounding box center [167, 197] width 209 height 257
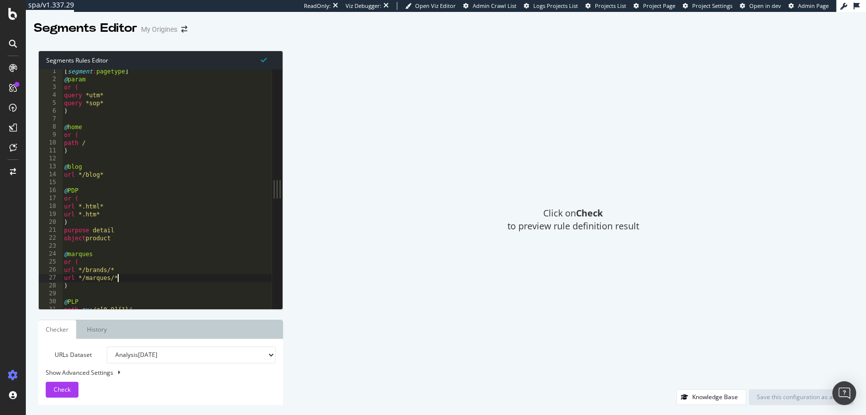
scroll to position [0, 0]
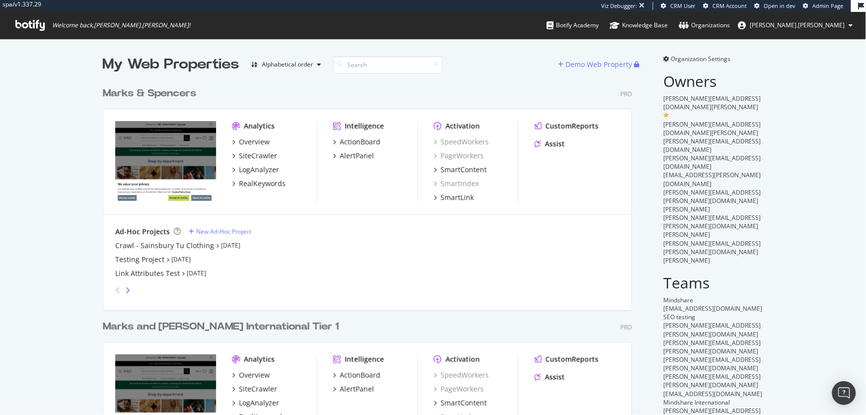
click at [128, 290] on icon "angle-right" at bounding box center [127, 291] width 5 height 8
click at [130, 294] on icon "angle-right" at bounding box center [127, 291] width 5 height 8
click at [130, 292] on icon "angle-right" at bounding box center [127, 291] width 5 height 8
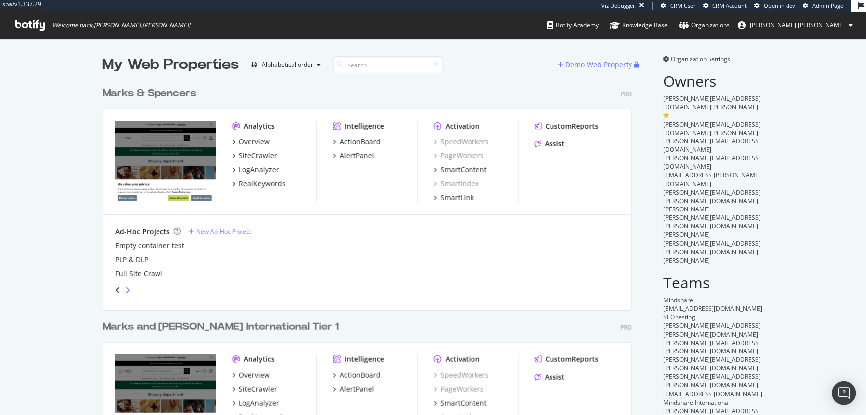
click at [130, 292] on icon "angle-right" at bounding box center [127, 291] width 5 height 8
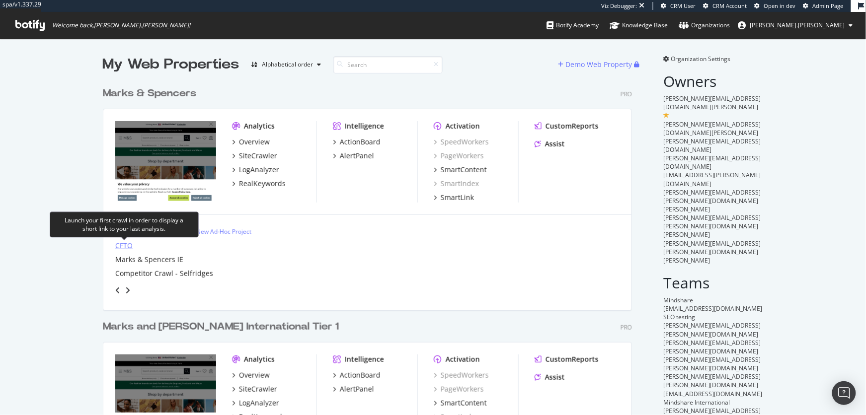
click at [125, 245] on div "CFTO" at bounding box center [123, 246] width 17 height 10
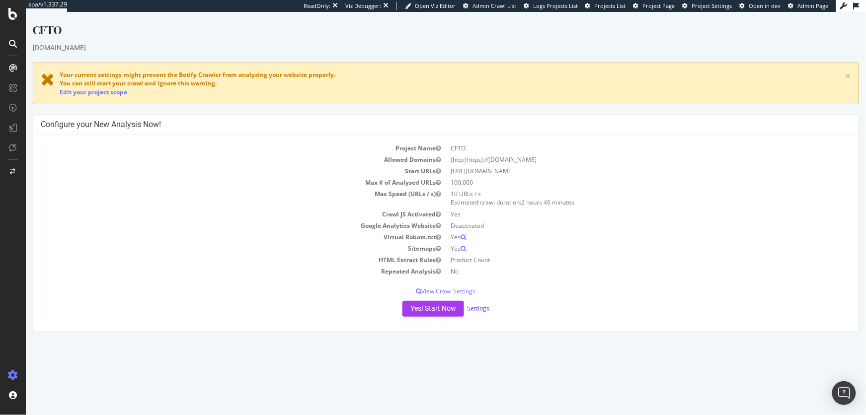
click at [480, 306] on link "Settings" at bounding box center [477, 307] width 22 height 8
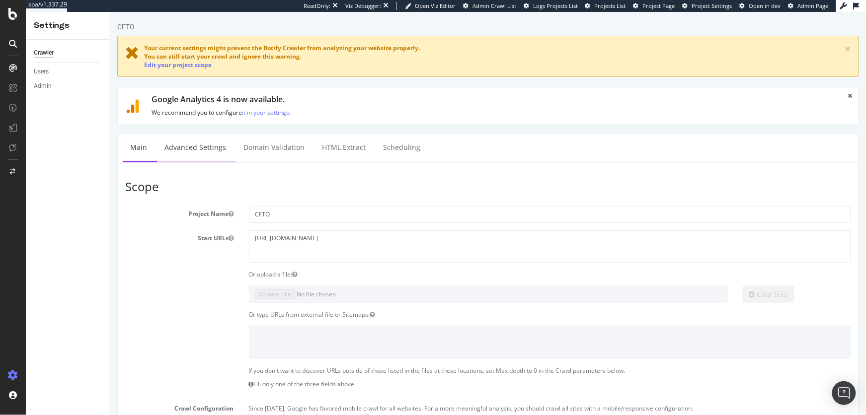
click at [205, 143] on link "Advanced Settings" at bounding box center [194, 146] width 76 height 27
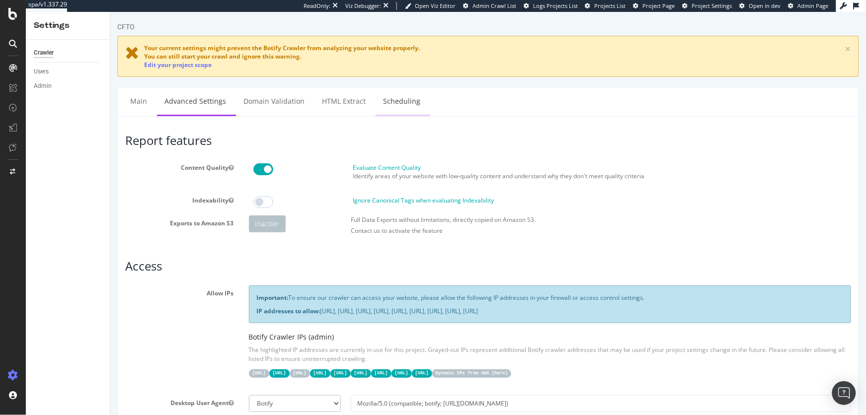
type input "melanie.muller as sdelwart"
click at [394, 100] on link "Scheduling" at bounding box center [401, 100] width 52 height 27
click at [398, 104] on link "Scheduling" at bounding box center [401, 100] width 52 height 27
click at [396, 99] on link "Scheduling" at bounding box center [401, 100] width 52 height 27
click at [134, 100] on link "Main" at bounding box center [138, 100] width 32 height 27
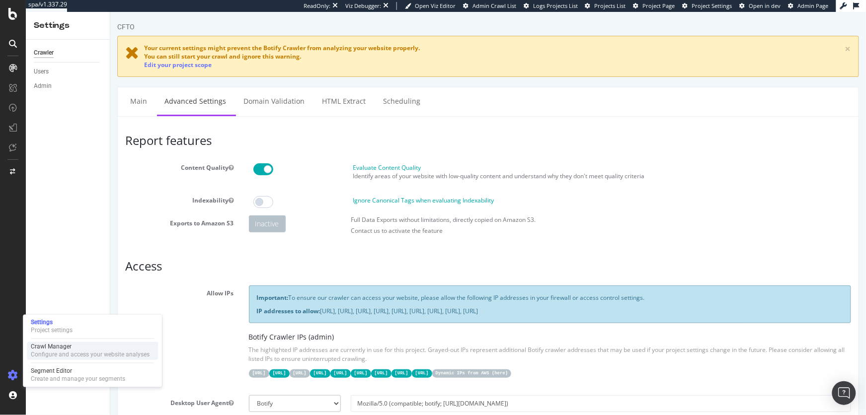
click at [68, 352] on div "Configure and access your website analyses" at bounding box center [90, 355] width 119 height 8
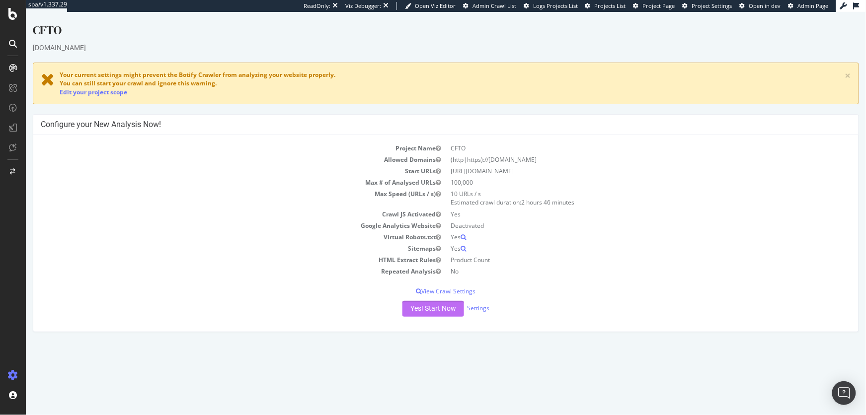
click at [422, 308] on button "Yes! Start Now" at bounding box center [433, 308] width 62 height 16
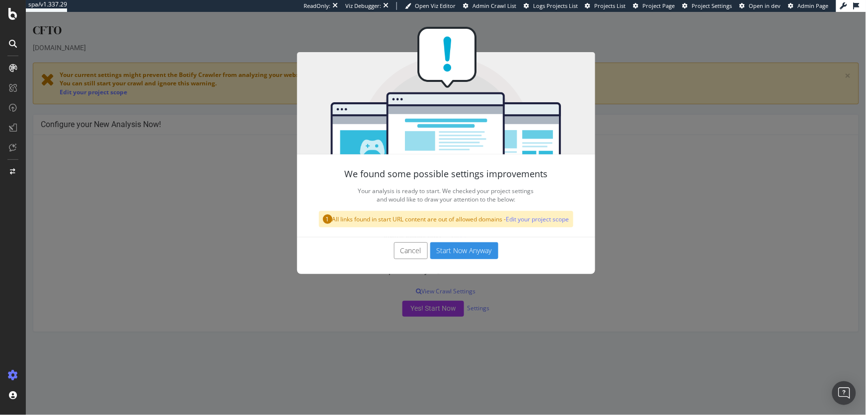
click at [464, 257] on button "Start Now Anyway" at bounding box center [464, 250] width 68 height 17
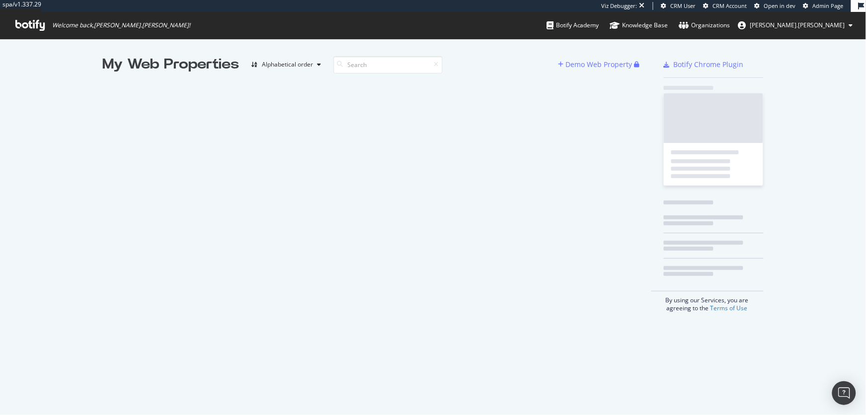
scroll to position [415, 866]
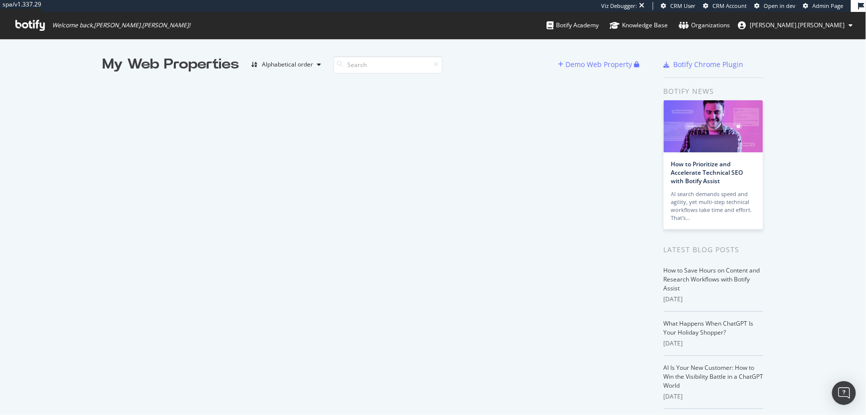
click at [820, 5] on span "Admin Page" at bounding box center [828, 5] width 31 height 7
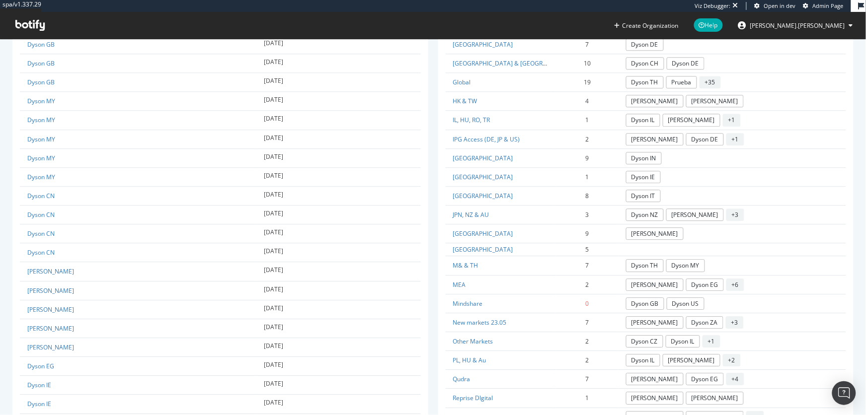
scroll to position [758, 0]
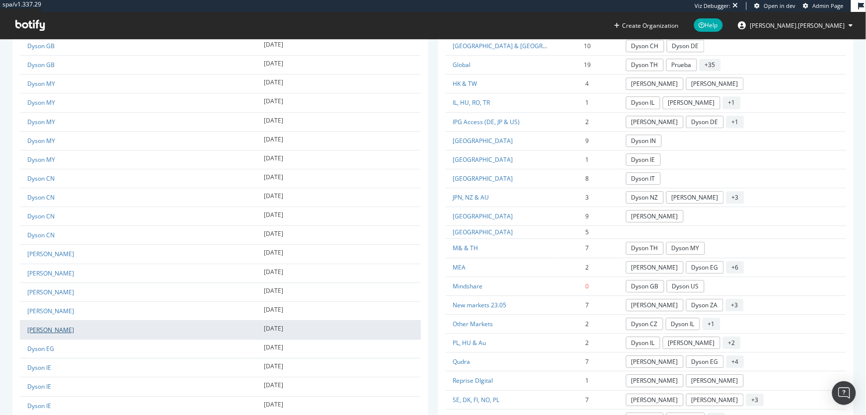
click at [35, 333] on link "Dyson ES" at bounding box center [50, 330] width 47 height 8
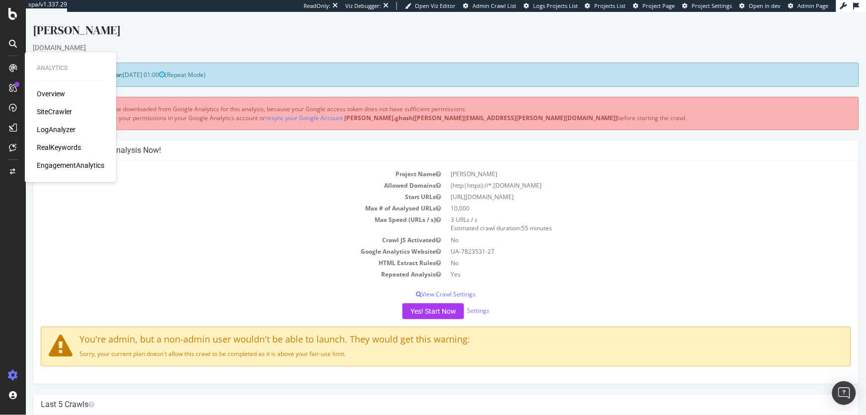
click at [59, 114] on div "SiteCrawler" at bounding box center [54, 112] width 35 height 10
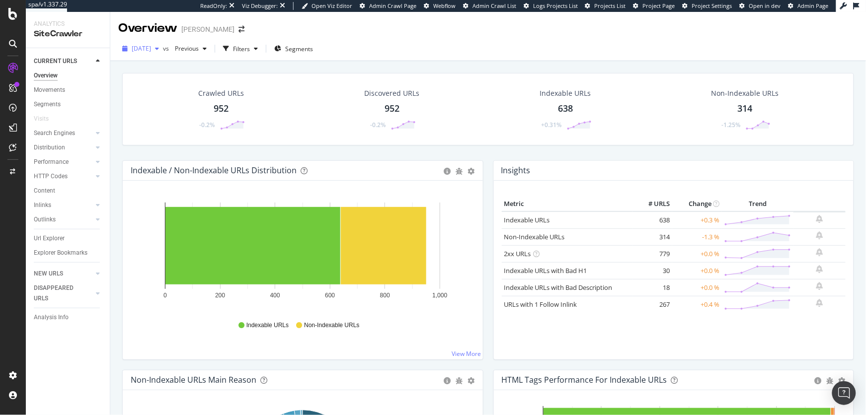
click at [151, 45] on span "2024 Dec. 23rd" at bounding box center [141, 48] width 19 height 8
click at [426, 48] on div "2024 Dec. 23rd vs Previous Filters Segments" at bounding box center [487, 51] width 755 height 20
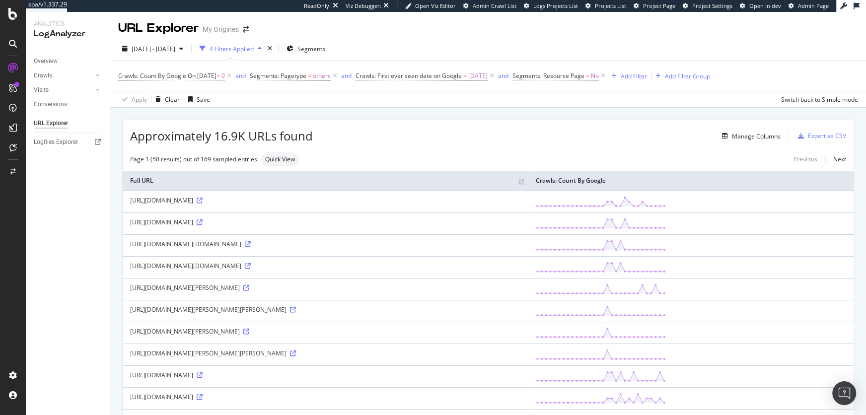
click at [809, 7] on span "Admin Page" at bounding box center [813, 5] width 31 height 7
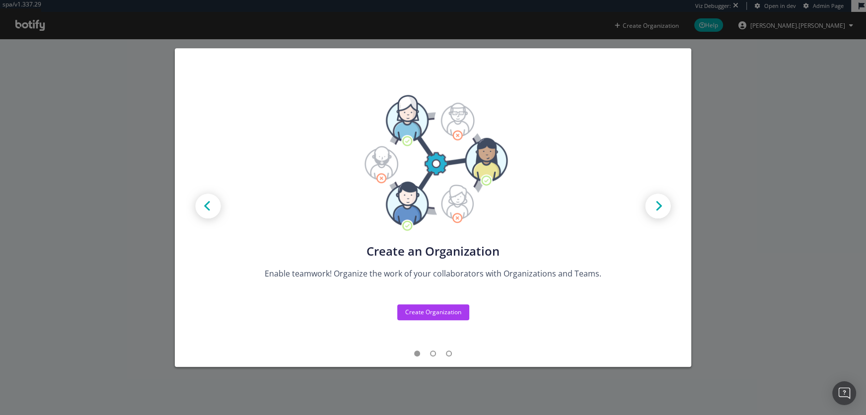
click at [708, 201] on div "Create new Projects for your Teams Create the exact model that matches your Org…" at bounding box center [433, 207] width 866 height 415
